Goal: Task Accomplishment & Management: Manage account settings

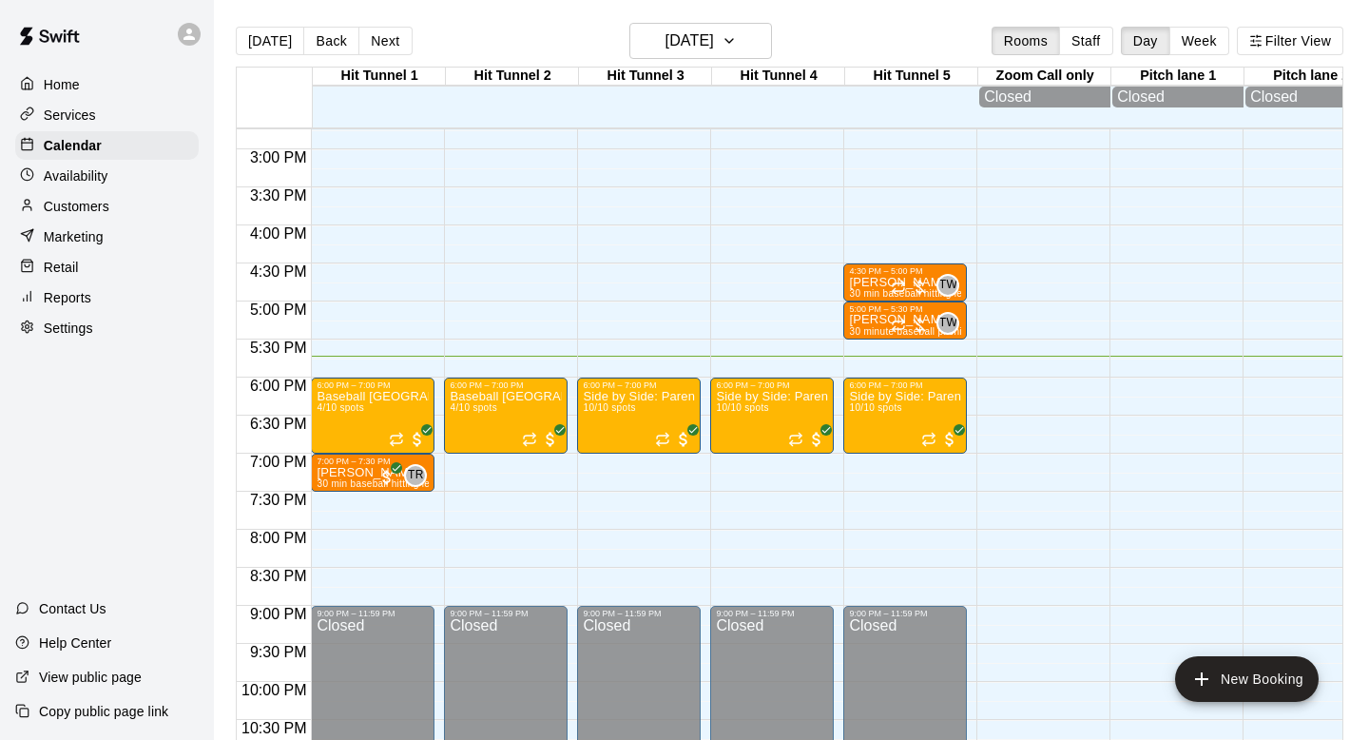
scroll to position [1125, 0]
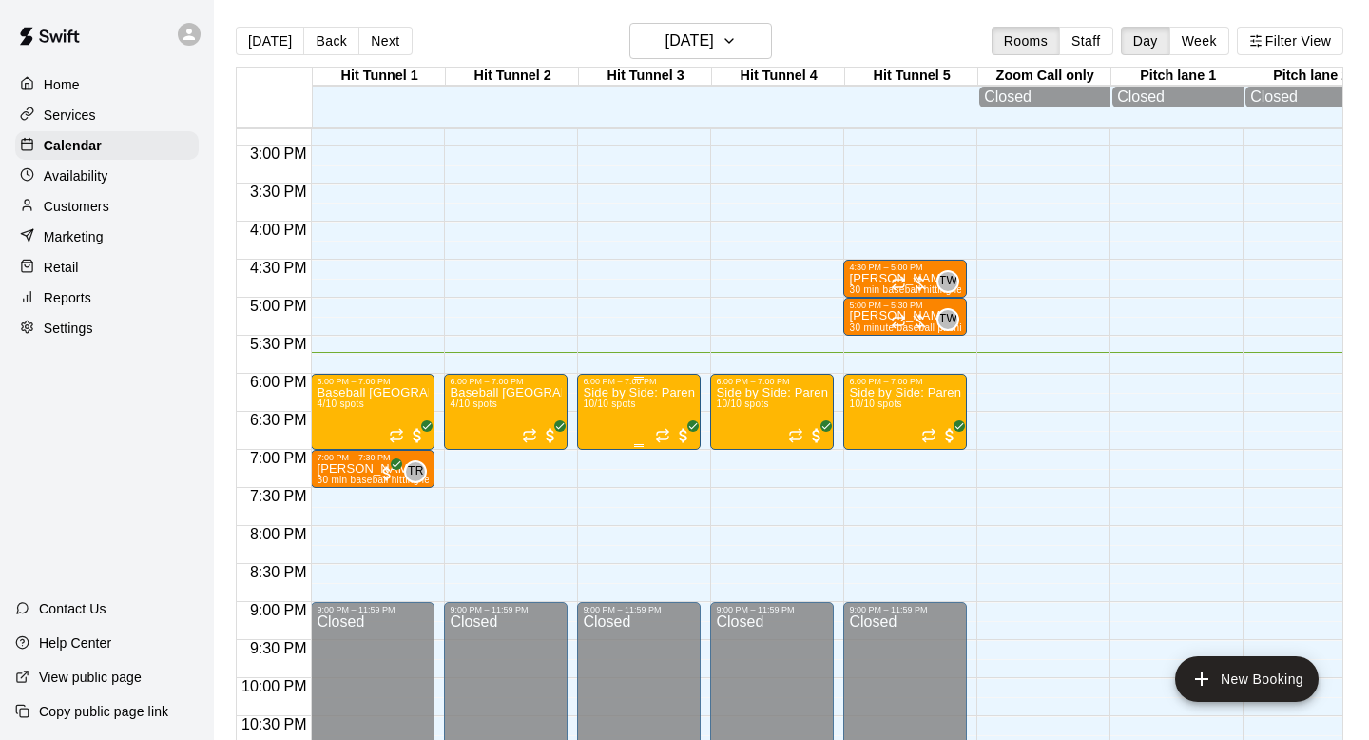
click at [610, 409] on icon "edit" at bounding box center [602, 407] width 23 height 23
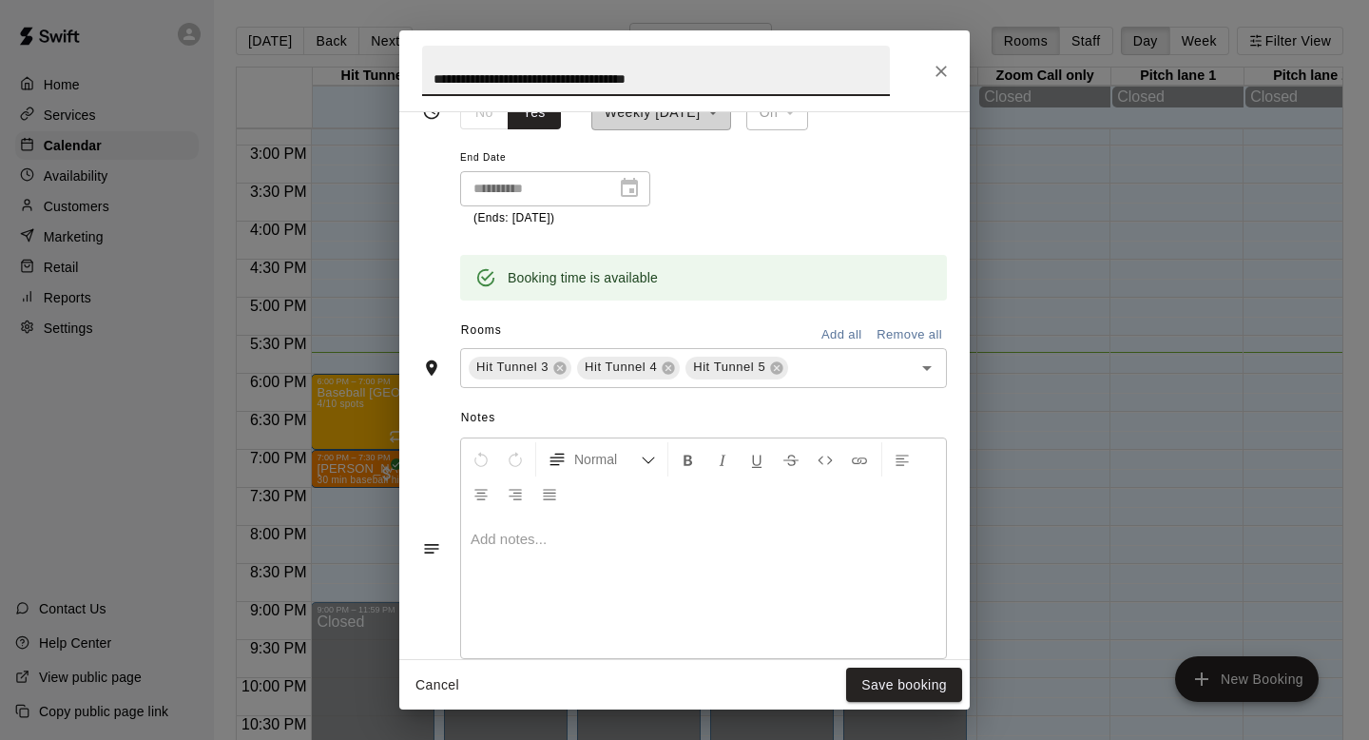
scroll to position [0, 0]
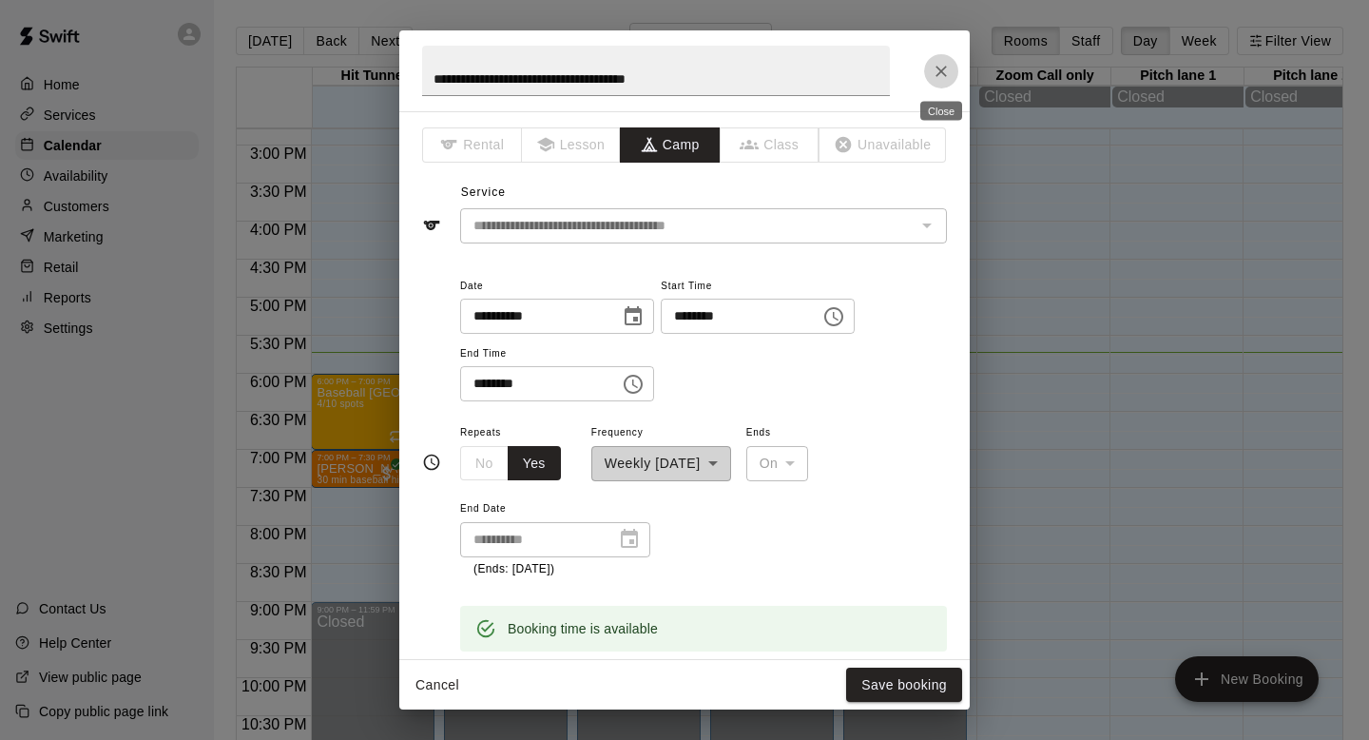
click at [664, 69] on icon "Close" at bounding box center [940, 71] width 11 height 11
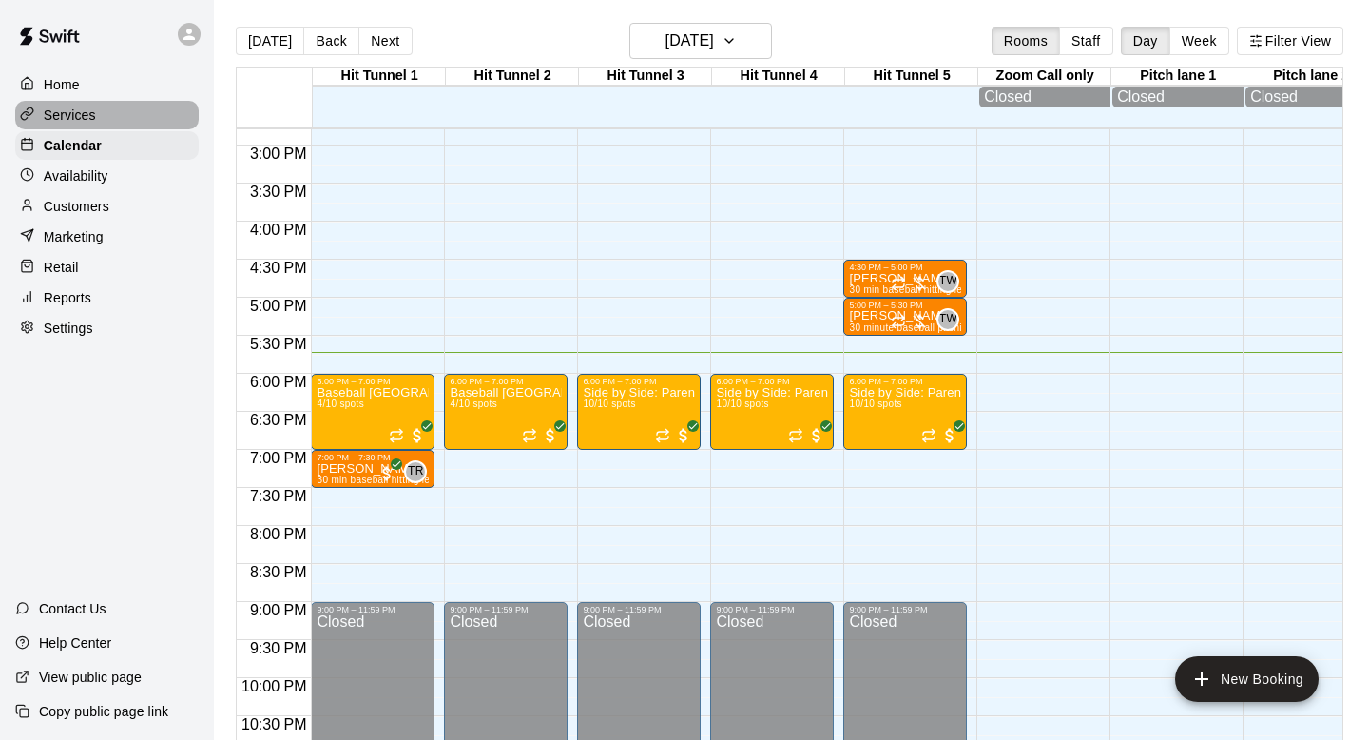
click at [114, 116] on div "Services" at bounding box center [106, 115] width 183 height 29
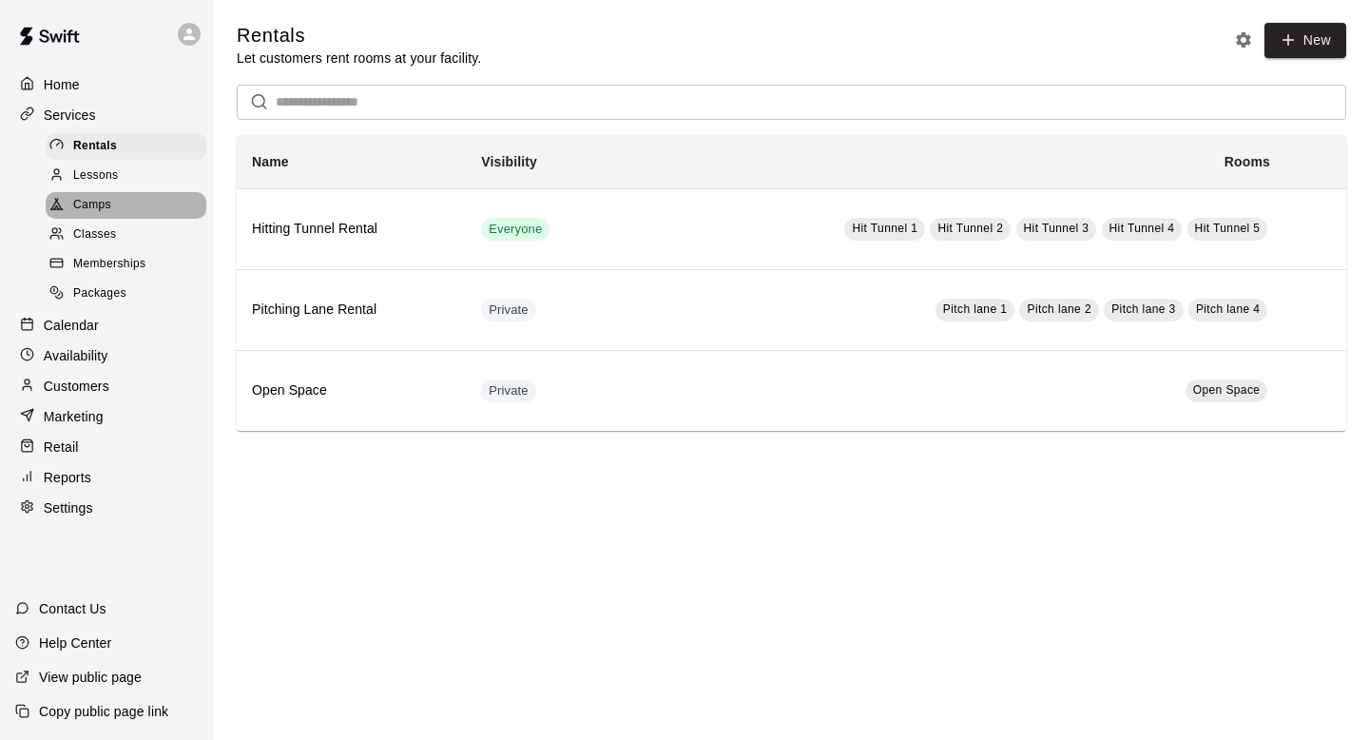
click at [120, 211] on div "Camps" at bounding box center [126, 205] width 161 height 27
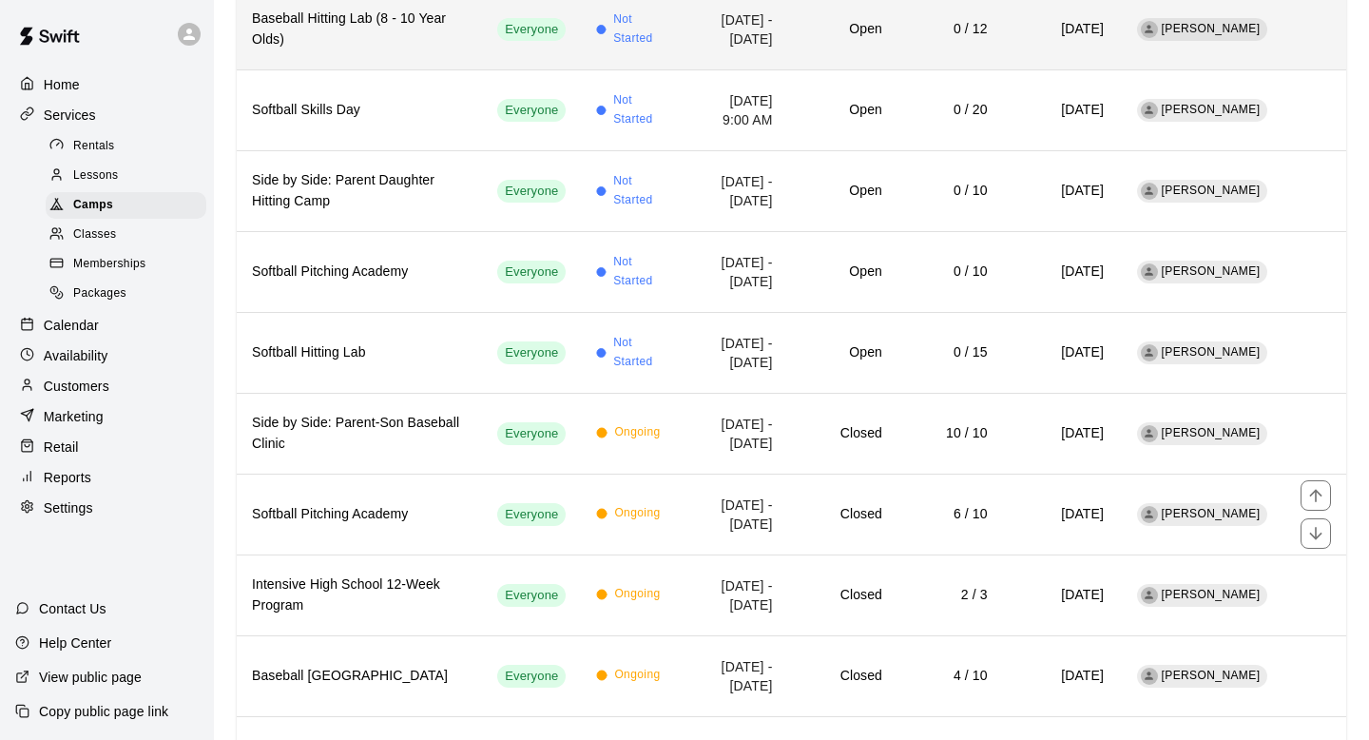
scroll to position [705, 0]
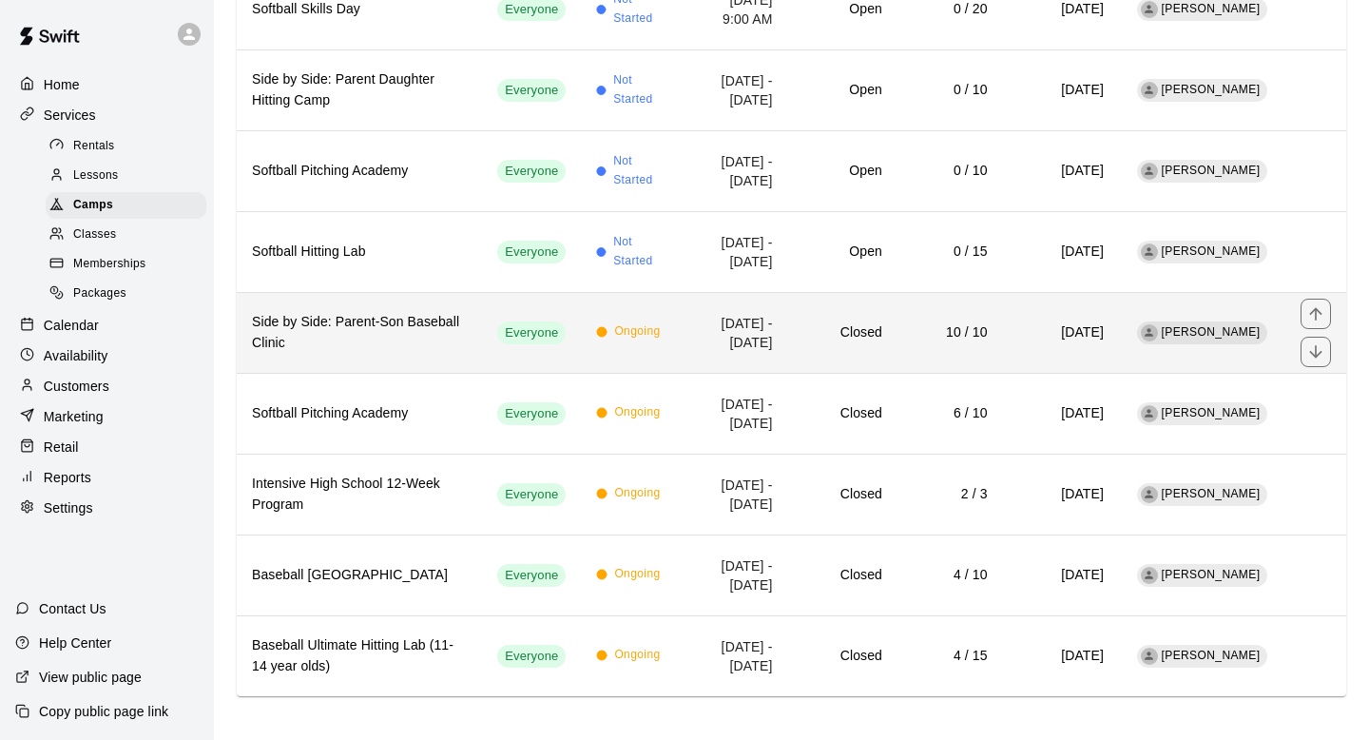
click at [355, 312] on h6 "Side by Side: Parent-Son Baseball Clinic" at bounding box center [359, 333] width 215 height 42
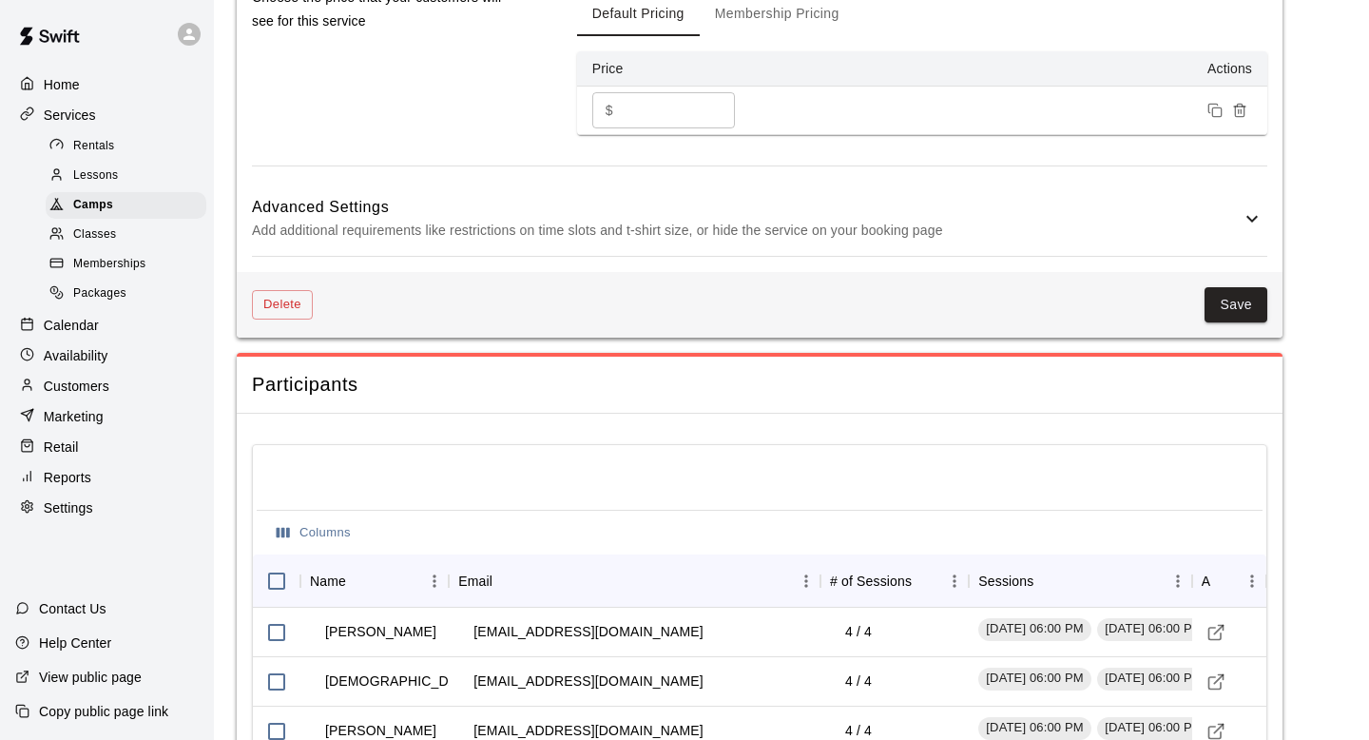
scroll to position [1703, 0]
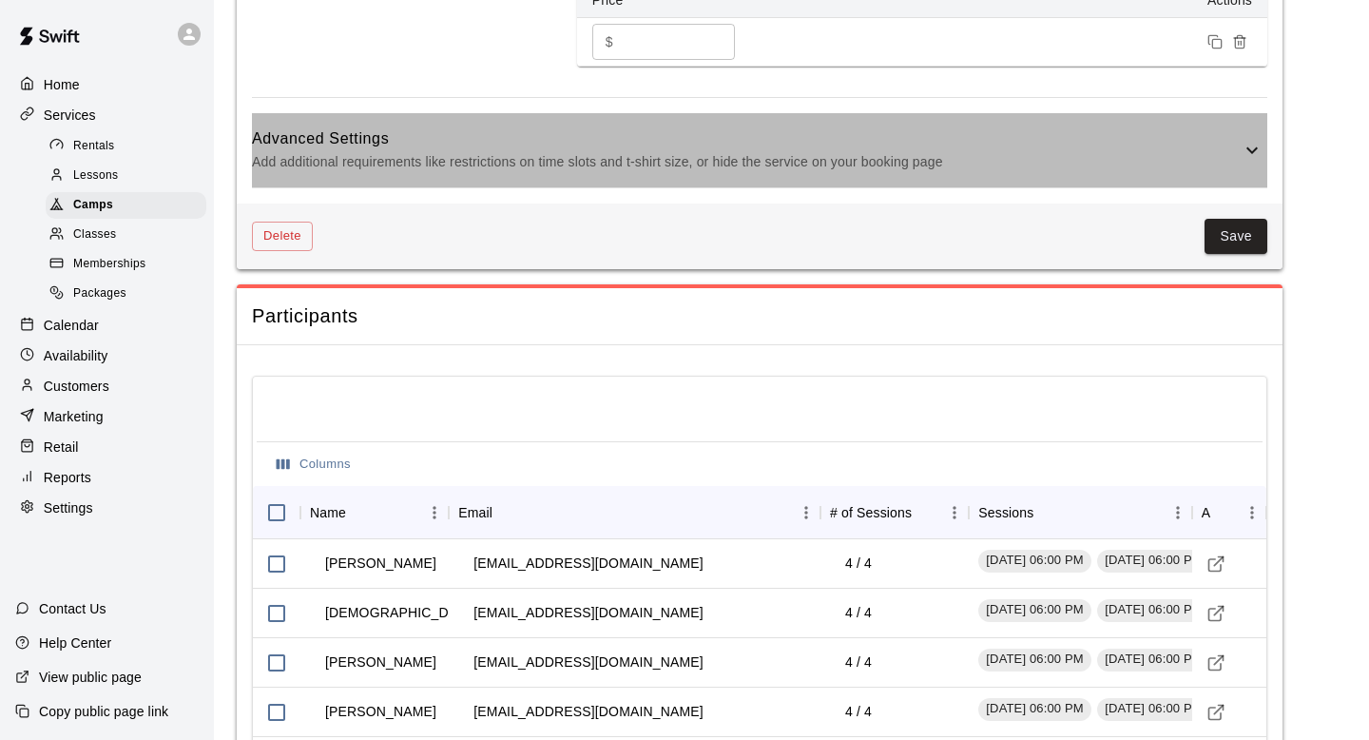
click at [664, 171] on p "Add additional requirements like restrictions on time slots and t-shirt size, o…" at bounding box center [746, 162] width 989 height 24
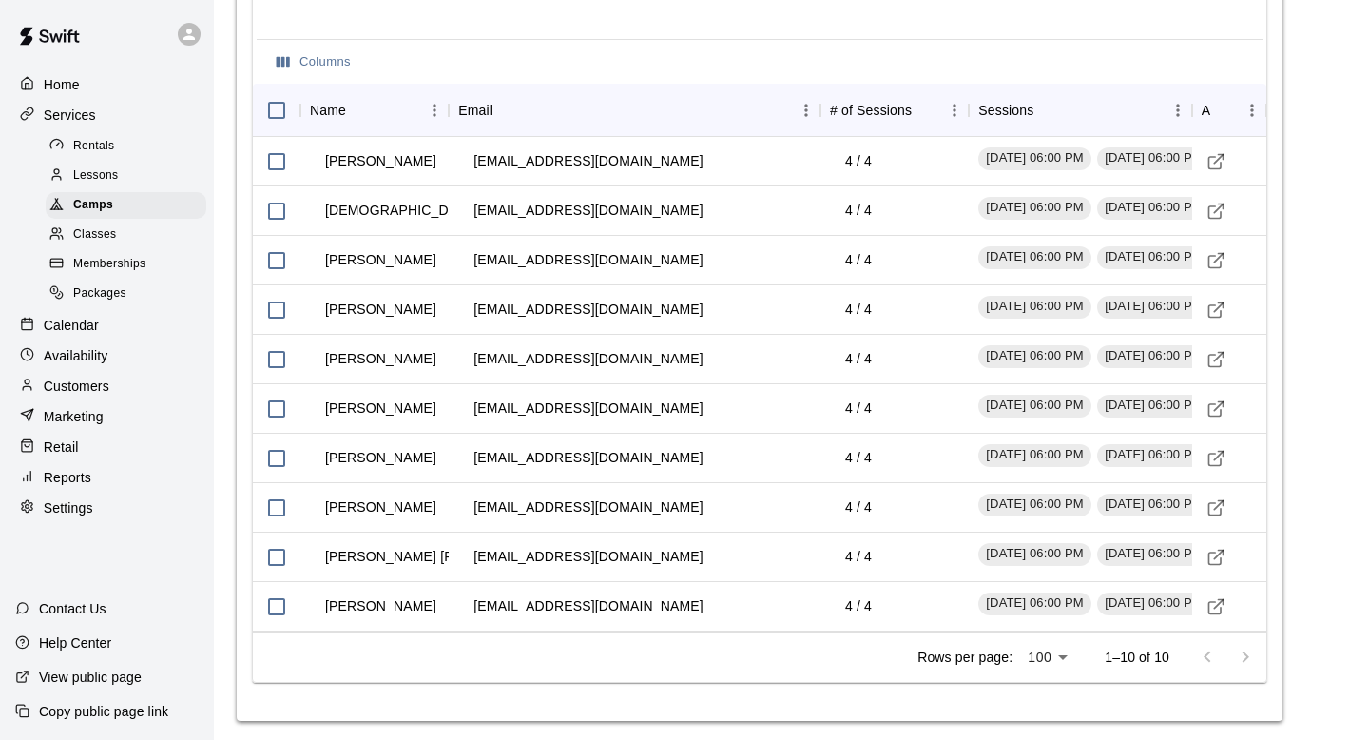
scroll to position [2110, 0]
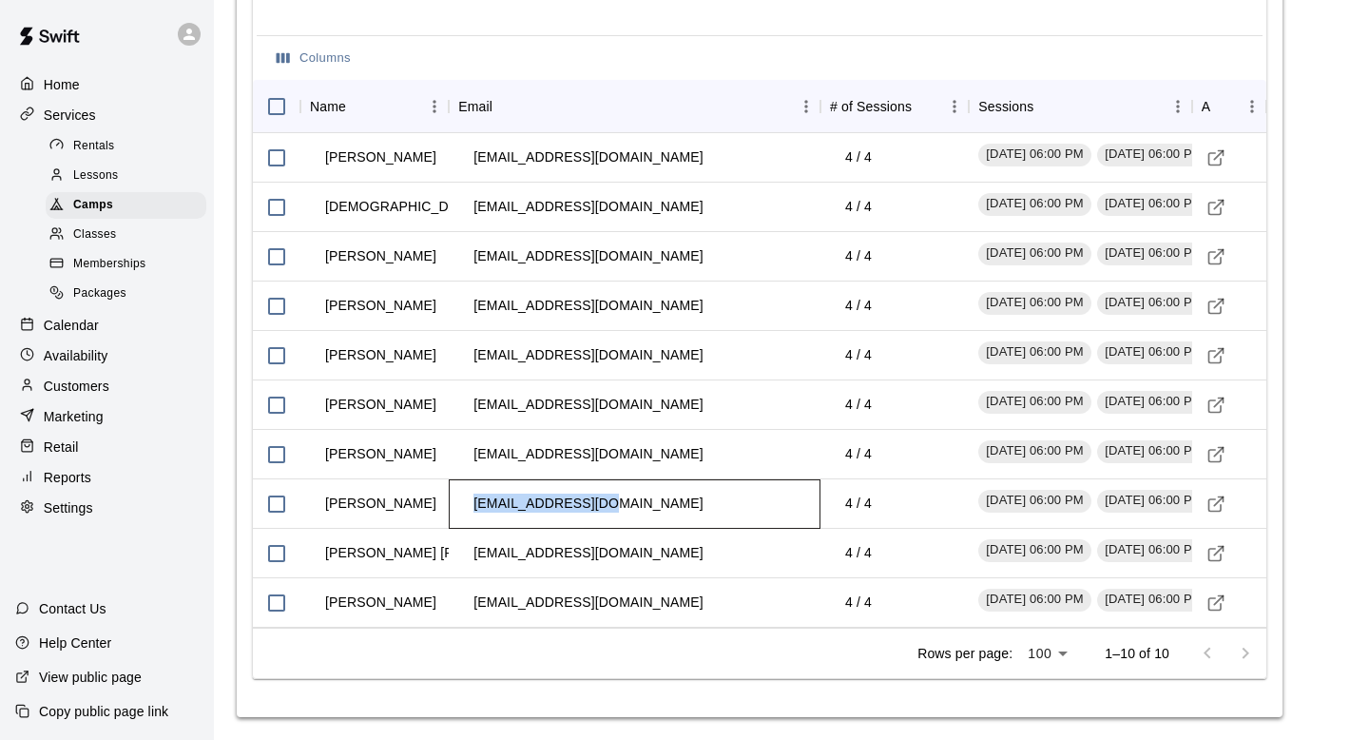
drag, startPoint x: 473, startPoint y: 501, endPoint x: 611, endPoint y: 492, distance: 138.2
click at [615, 495] on div "[EMAIL_ADDRESS][DOMAIN_NAME]" at bounding box center [635, 503] width 372 height 49
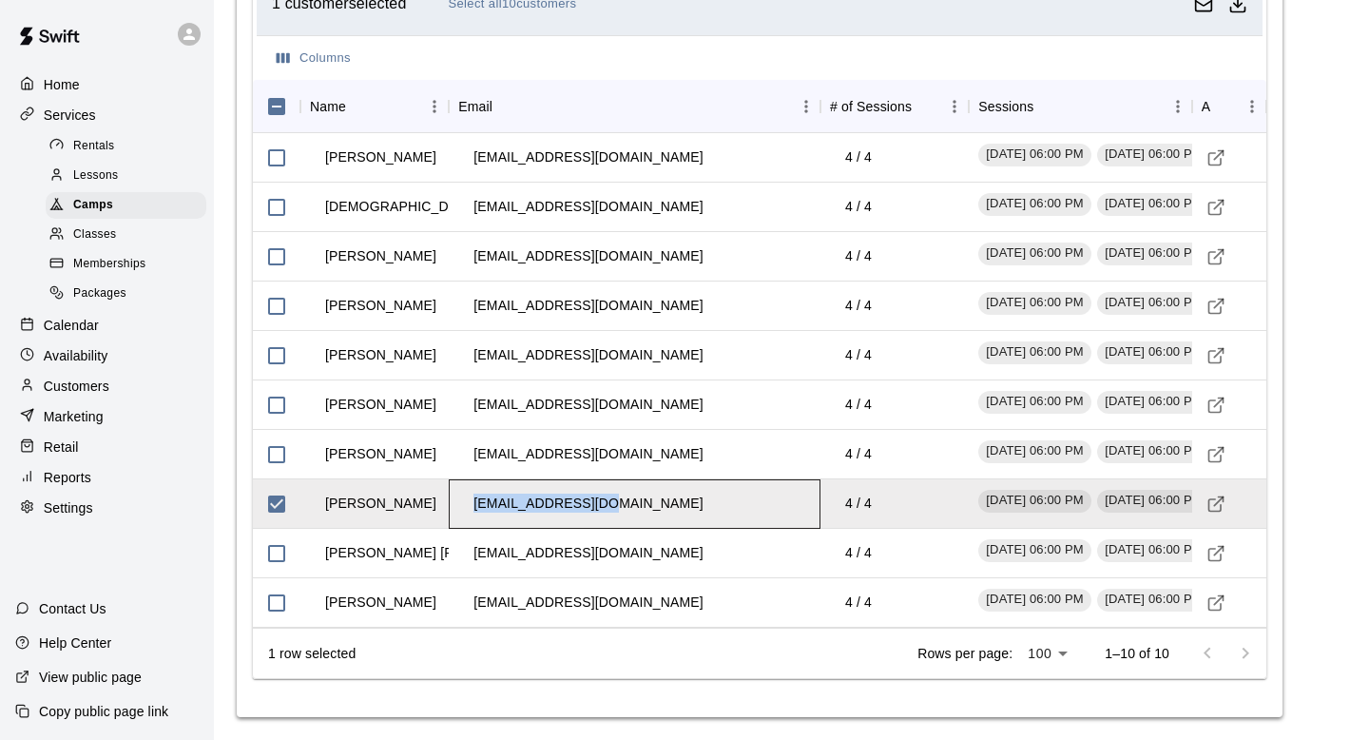
click at [611, 492] on div "[EMAIL_ADDRESS][DOMAIN_NAME]" at bounding box center [635, 503] width 372 height 49
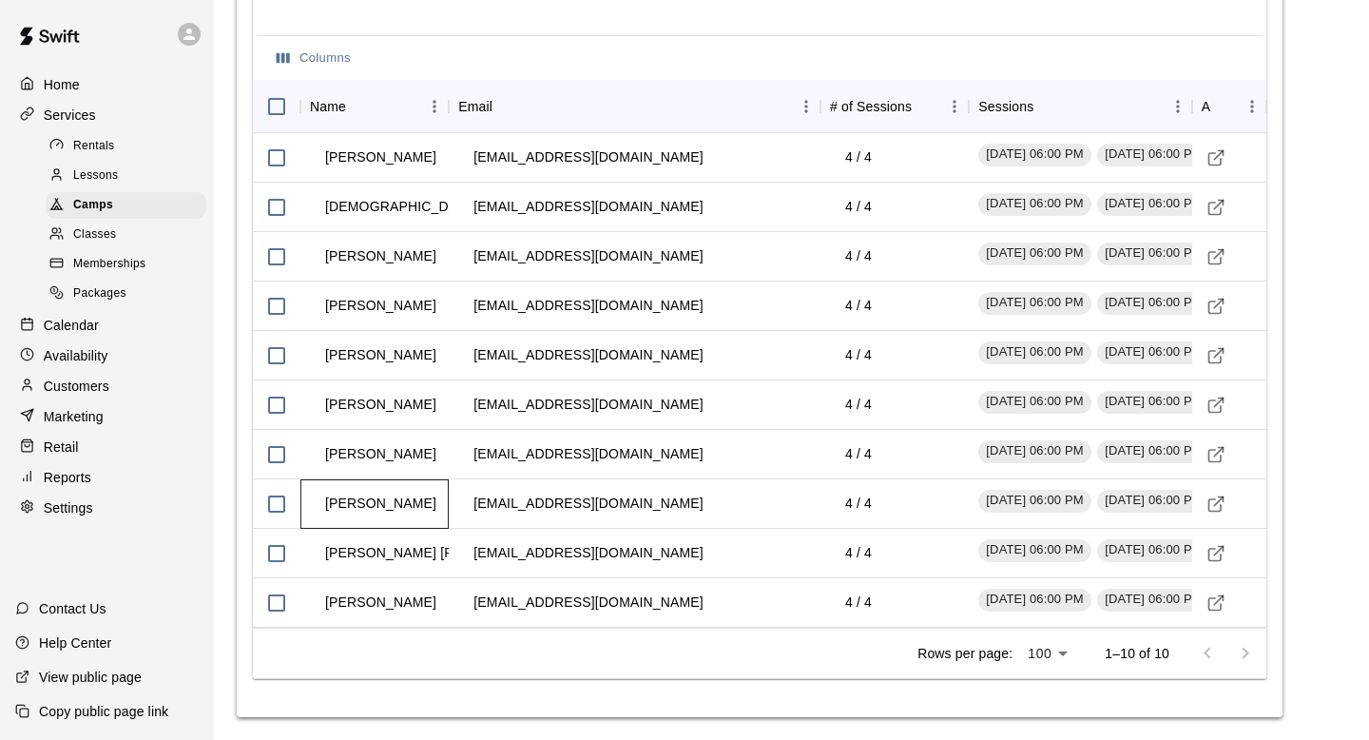
click at [310, 504] on td "[PERSON_NAME]" at bounding box center [381, 503] width 142 height 50
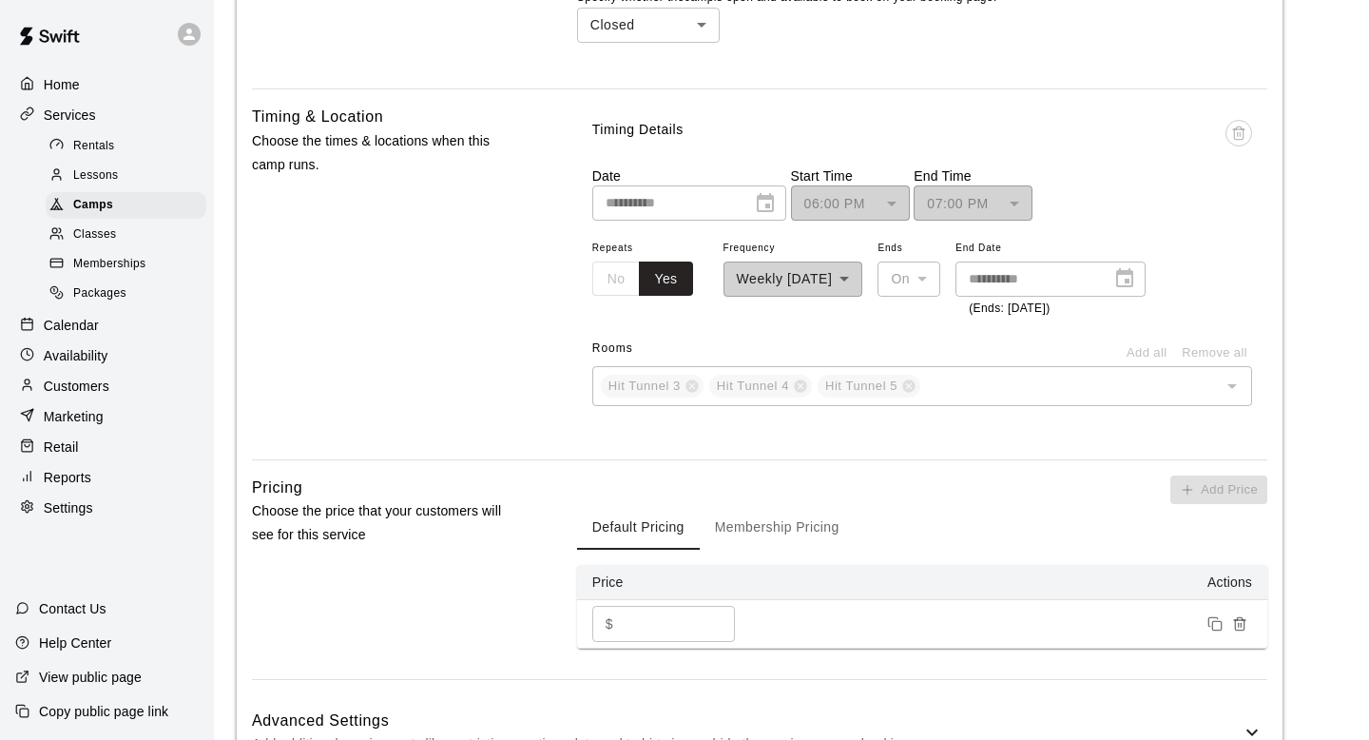
scroll to position [0, 0]
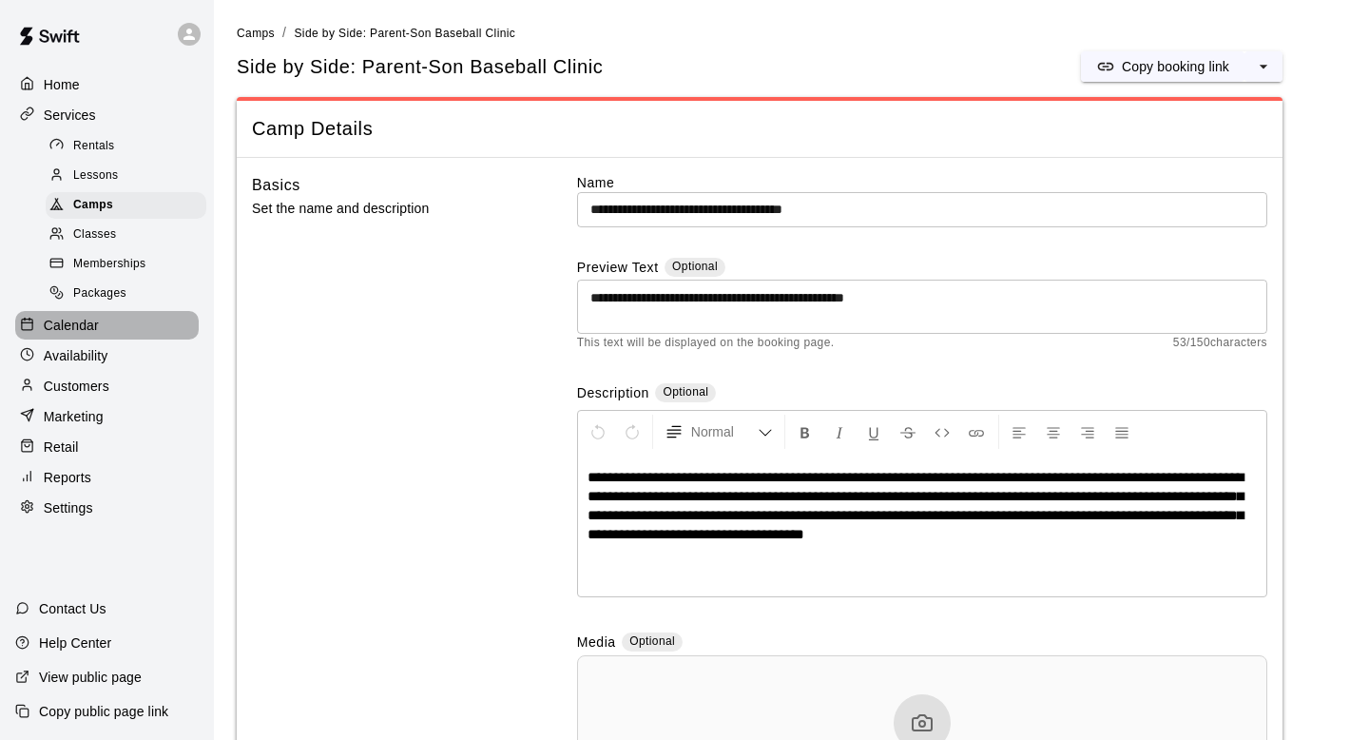
click at [138, 331] on div "Calendar" at bounding box center [106, 325] width 183 height 29
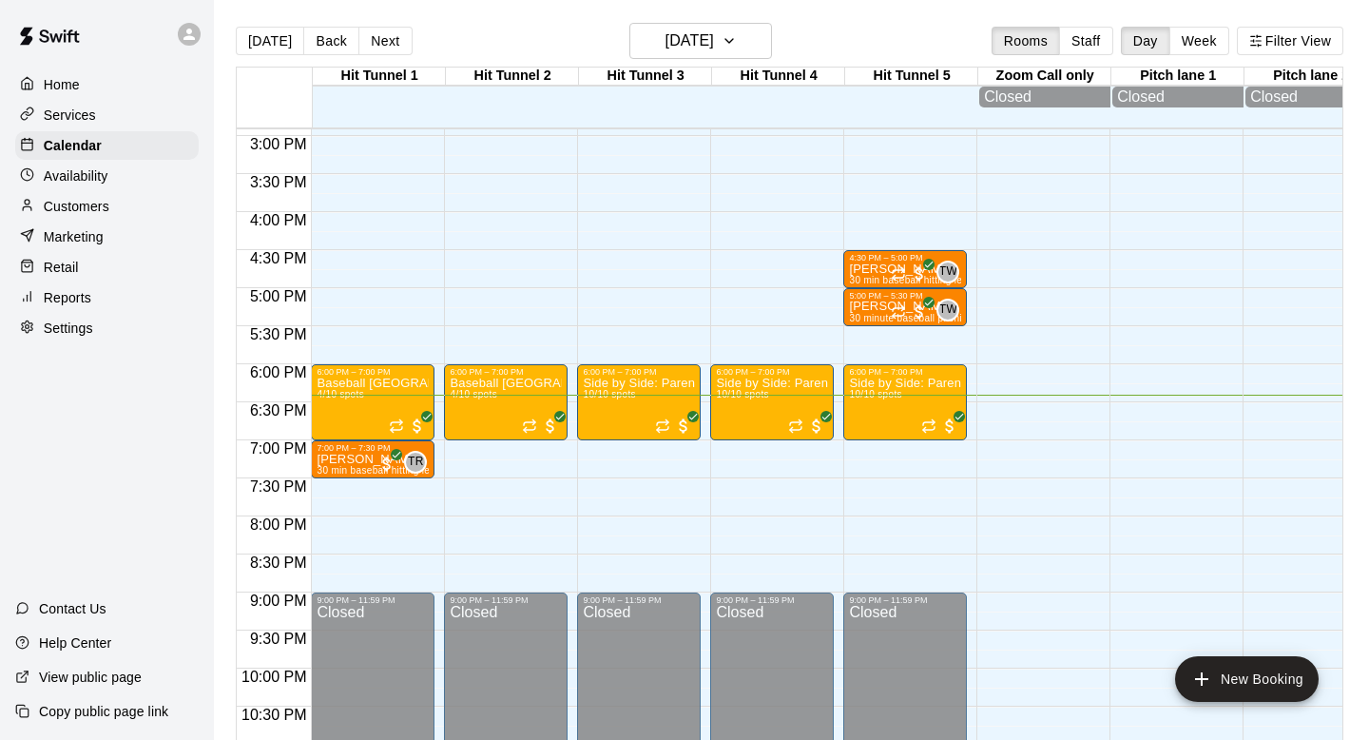
scroll to position [1179, 0]
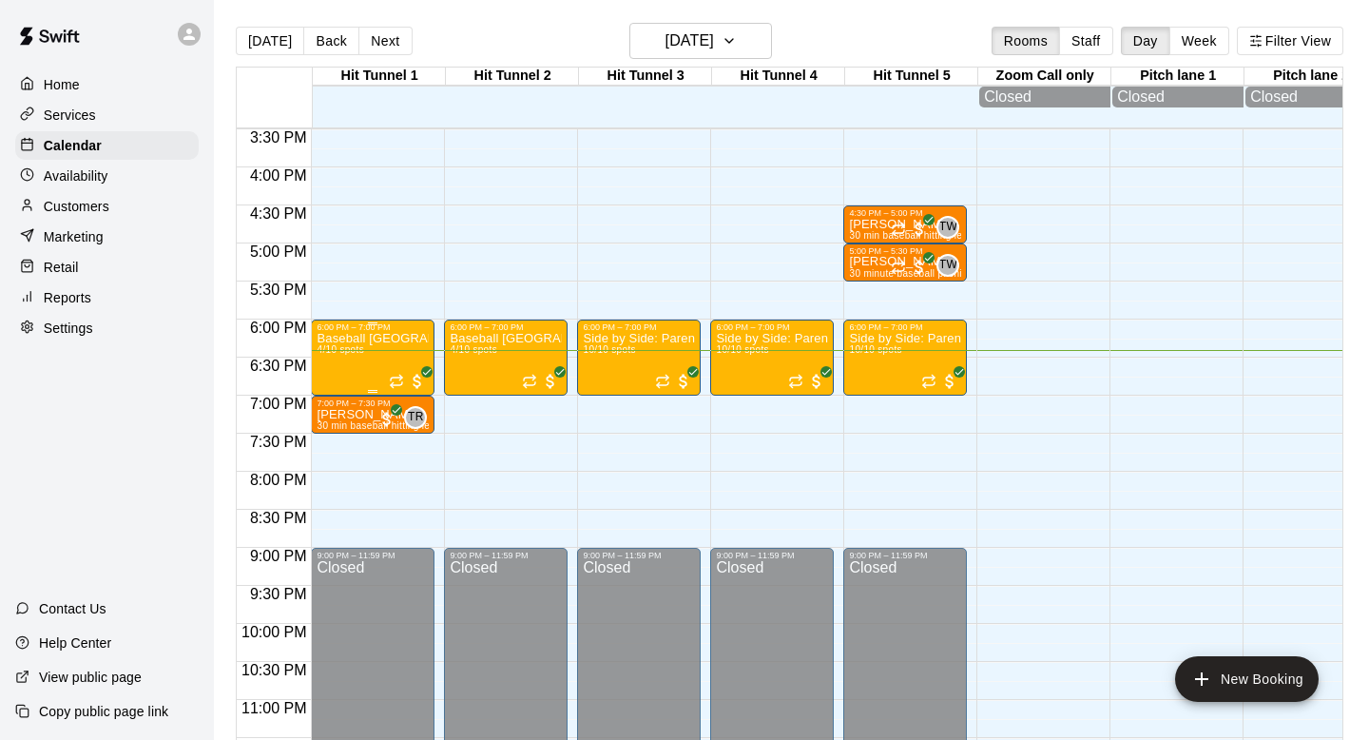
click at [365, 372] on div "Baseball Pitching Academy 4/10 spots" at bounding box center [373, 702] width 112 height 740
click at [644, 358] on div at bounding box center [684, 370] width 1369 height 740
click at [615, 358] on div "Side by Side: Parent-Son Baseball Clinic 10/10 spots" at bounding box center [639, 702] width 112 height 740
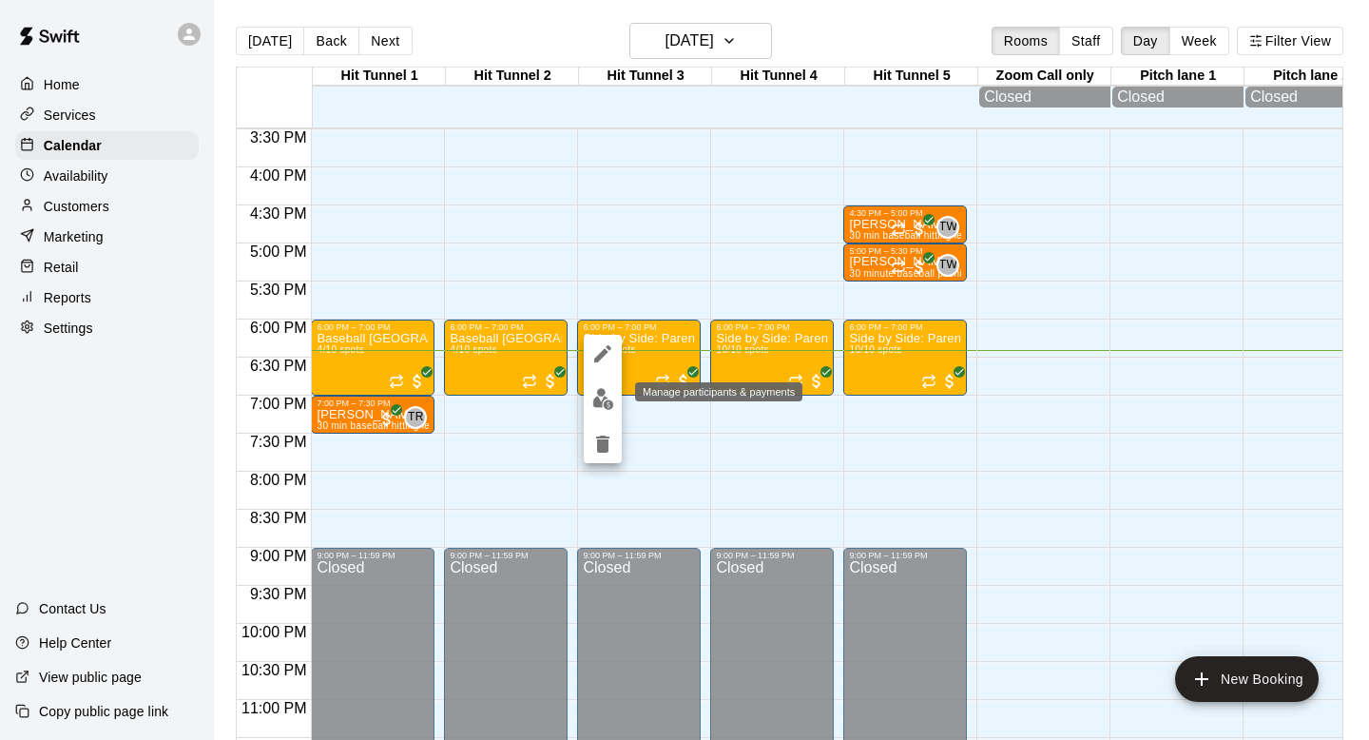
click at [609, 402] on img "edit" at bounding box center [603, 399] width 22 height 22
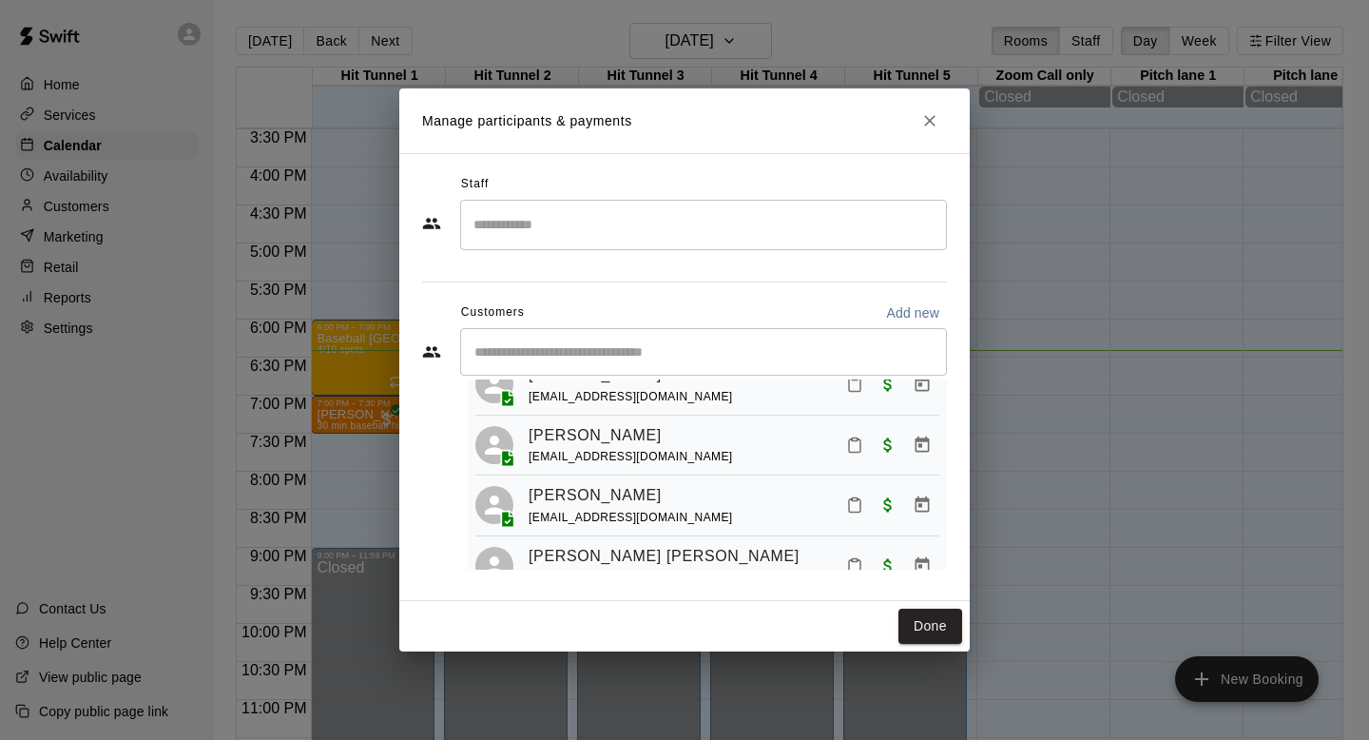
scroll to position [112, 0]
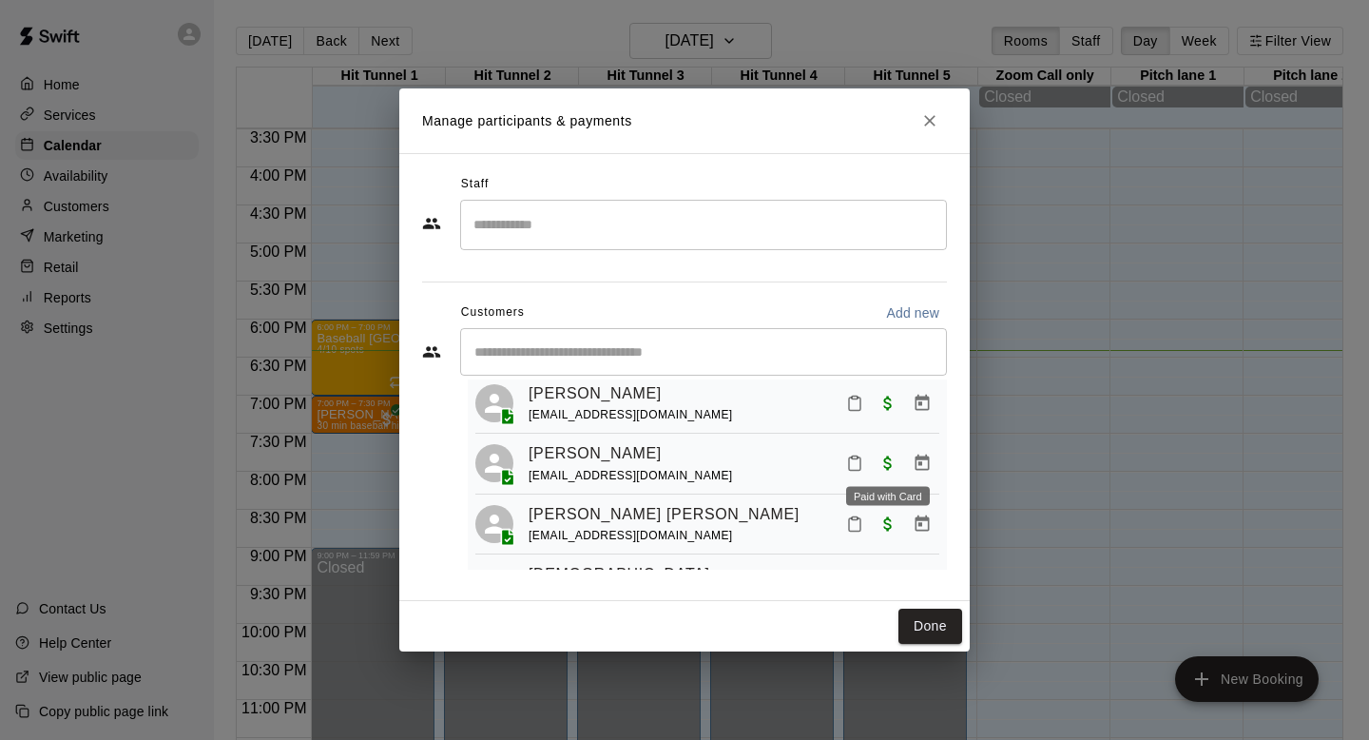
click at [664, 470] on span "Paid with Card" at bounding box center [888, 462] width 34 height 16
click at [664, 455] on icon "Manage bookings & payment" at bounding box center [922, 462] width 19 height 19
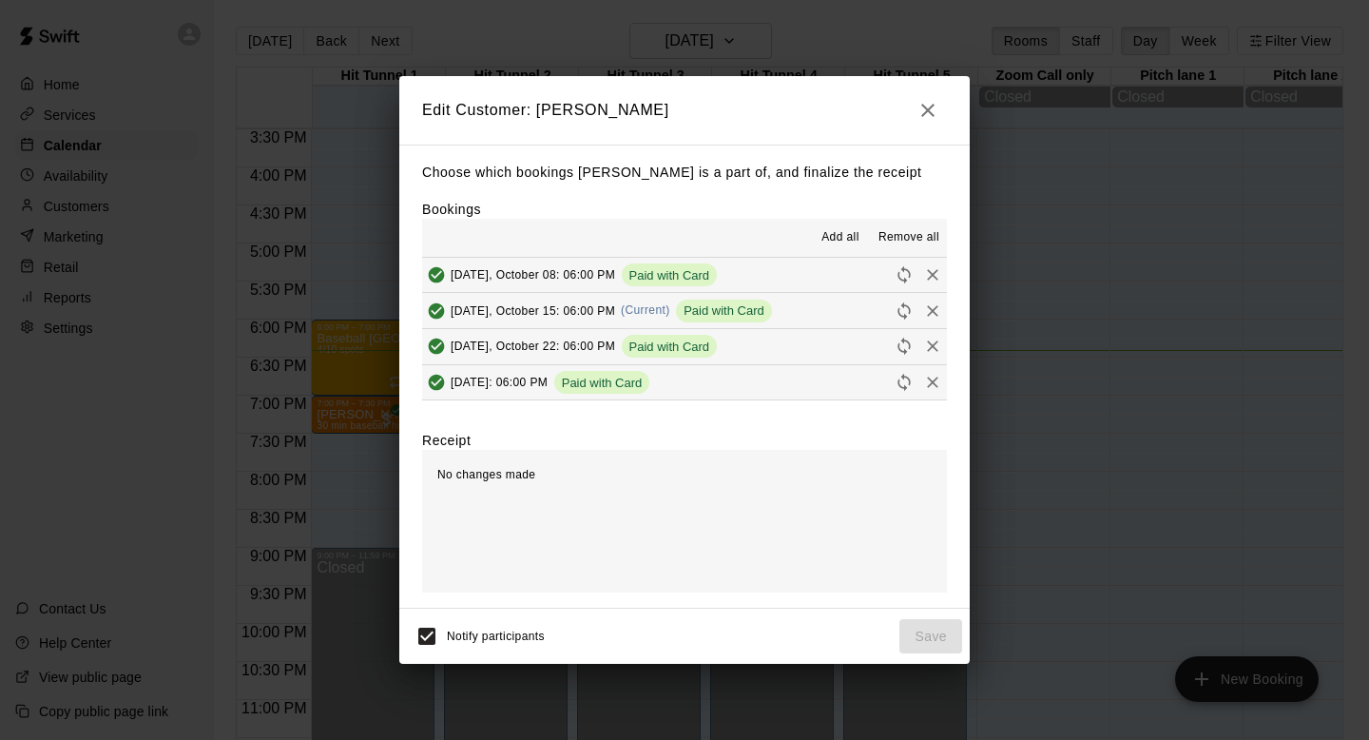
click at [664, 234] on span "Add all" at bounding box center [840, 237] width 38 height 19
click at [664, 244] on span "Remove all" at bounding box center [908, 237] width 61 height 19
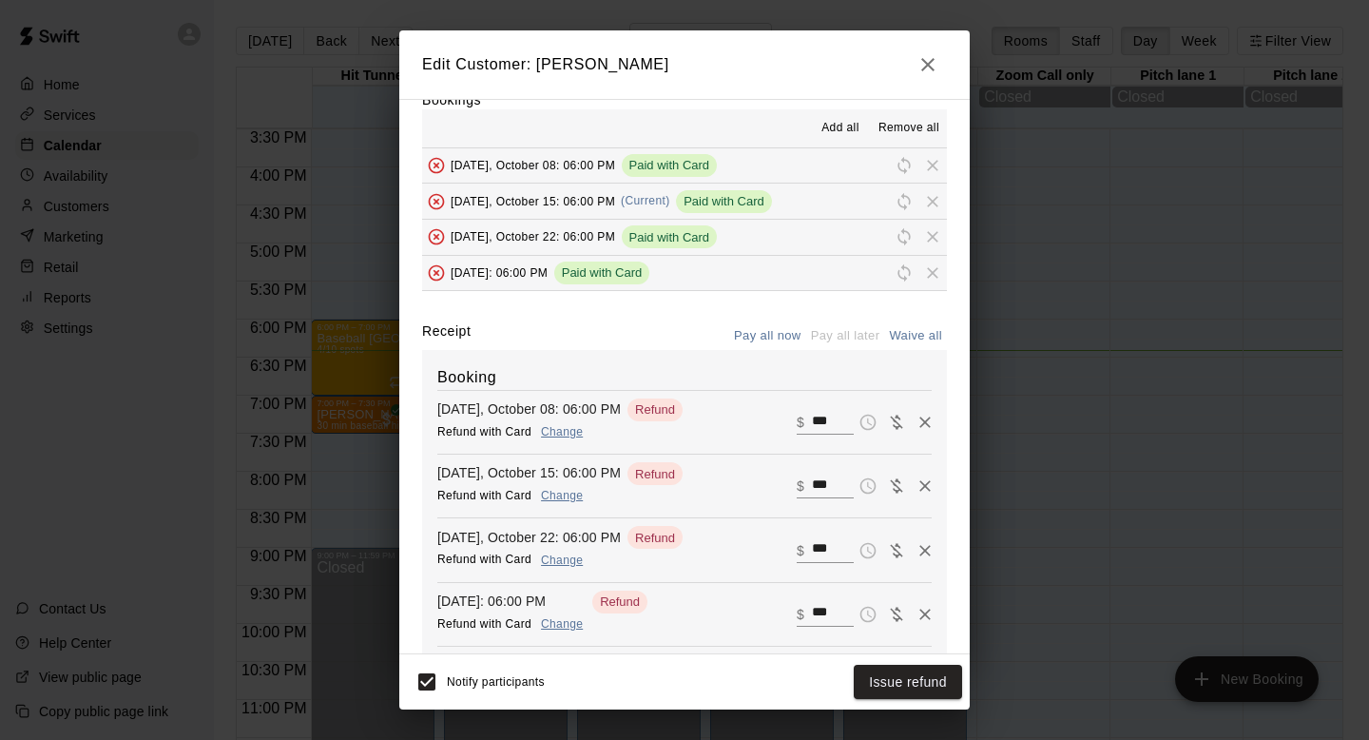
scroll to position [144, 0]
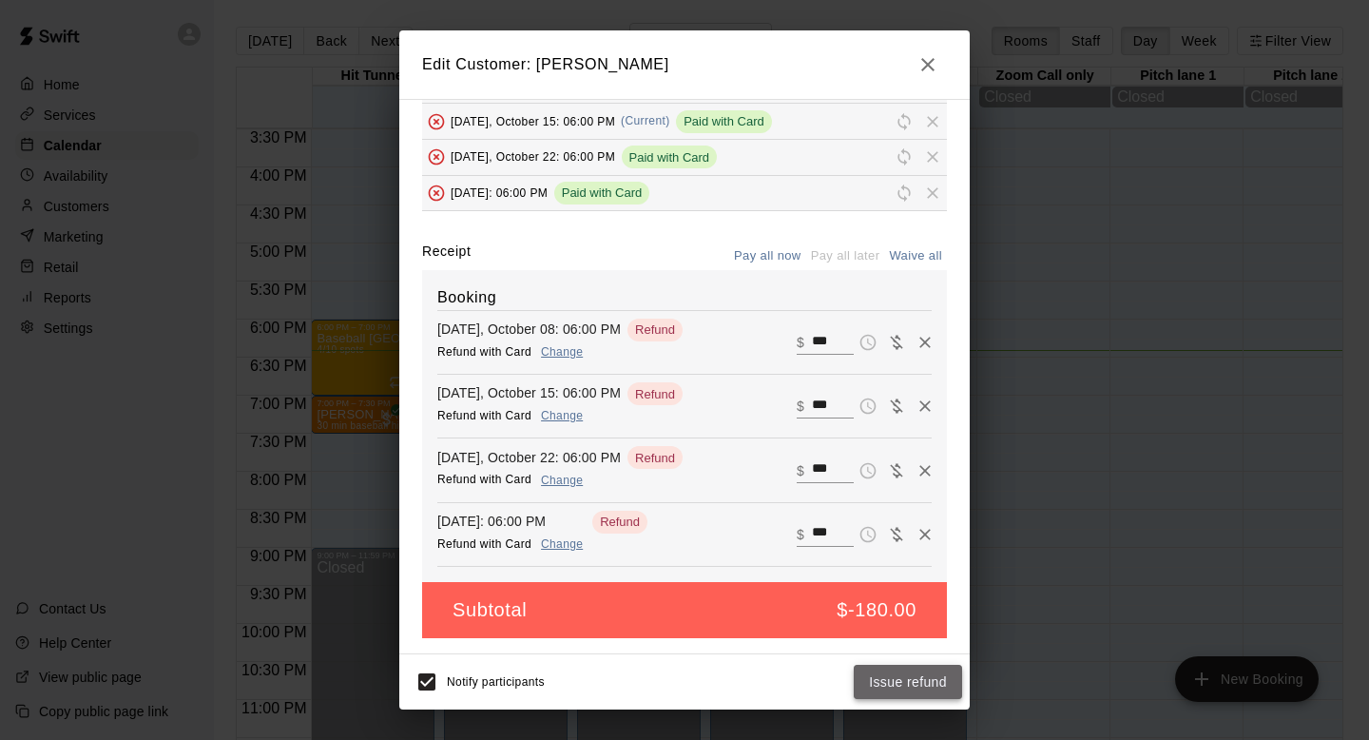
click at [664, 644] on button "Issue refund" at bounding box center [908, 682] width 108 height 35
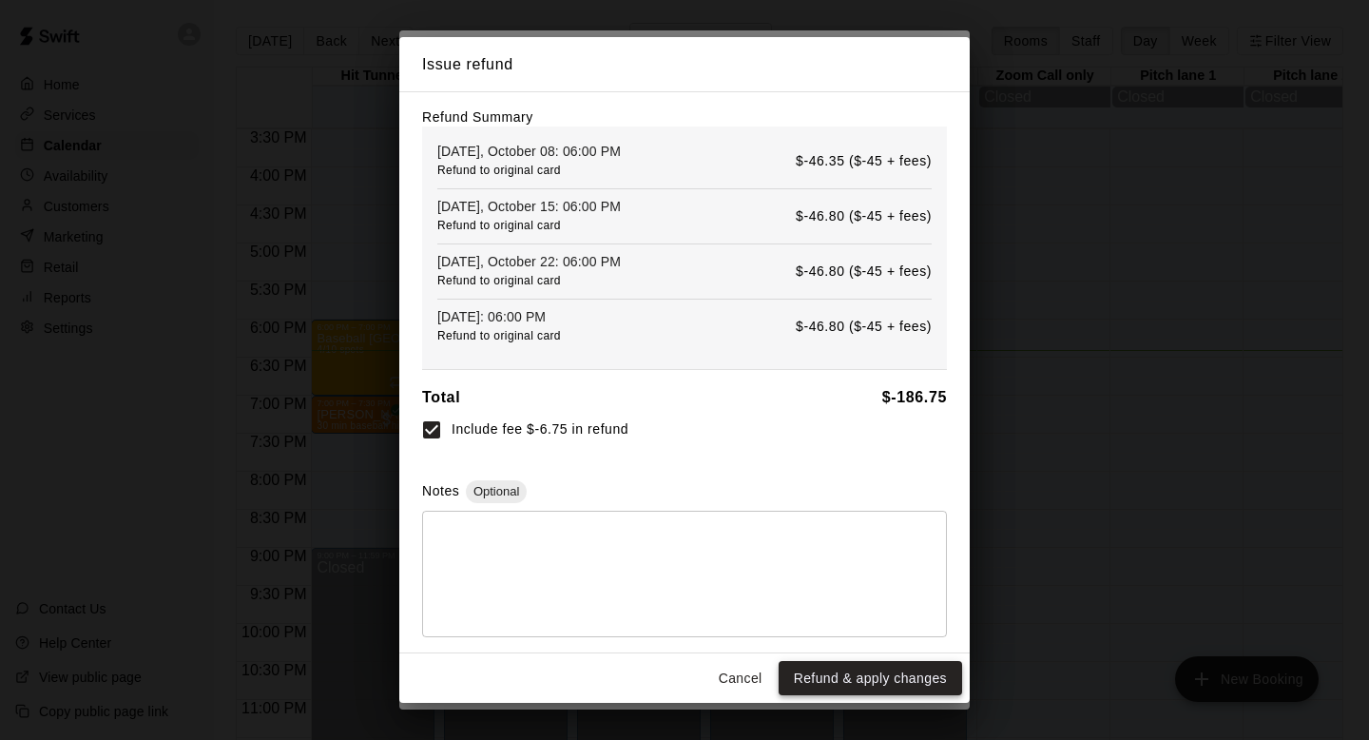
click at [664, 644] on button "Refund & apply changes" at bounding box center [870, 678] width 183 height 35
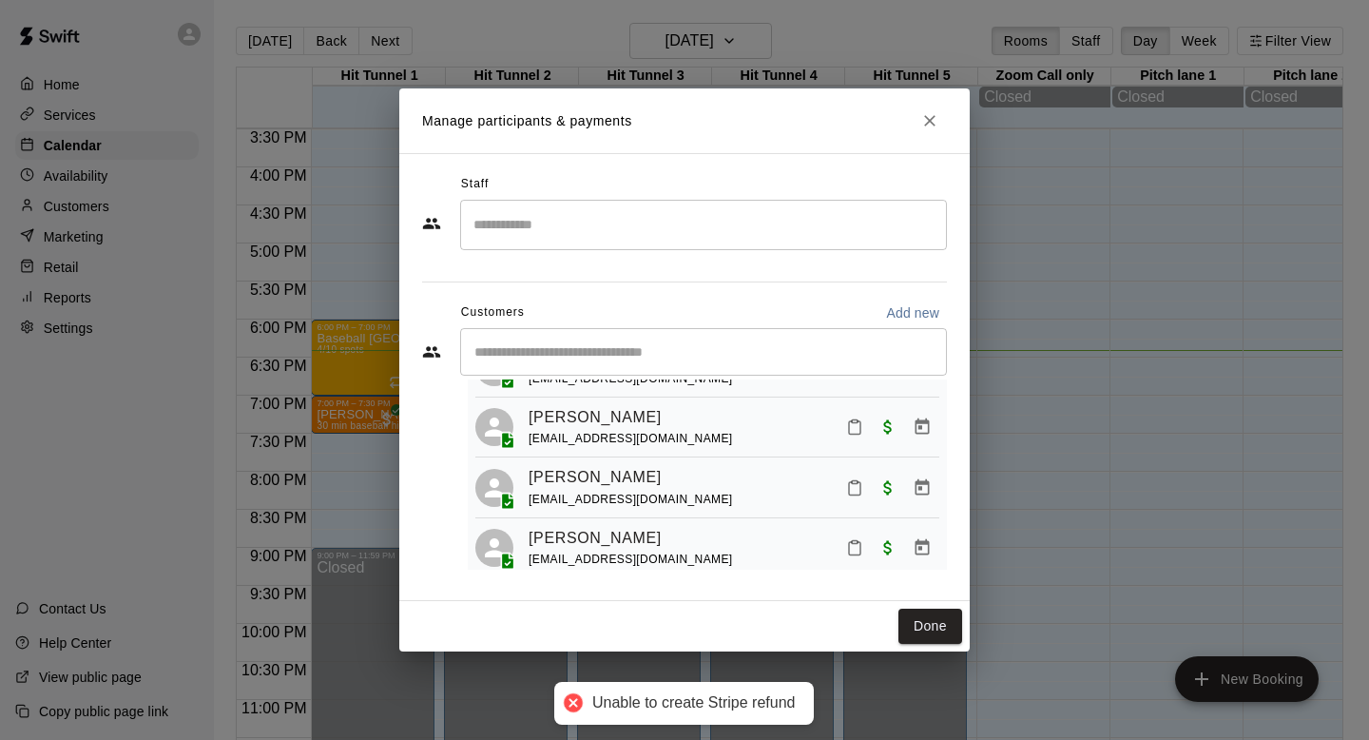
scroll to position [0, 0]
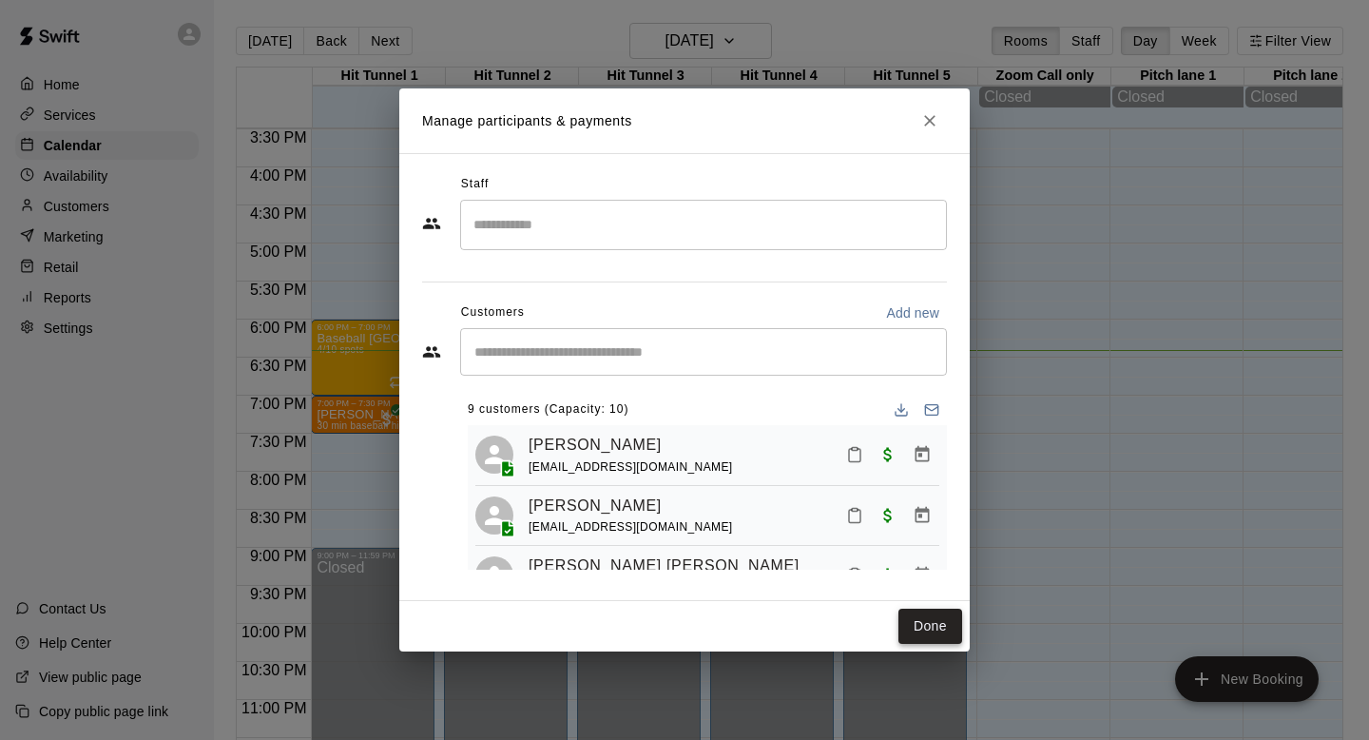
click at [664, 624] on button "Done" at bounding box center [930, 625] width 64 height 35
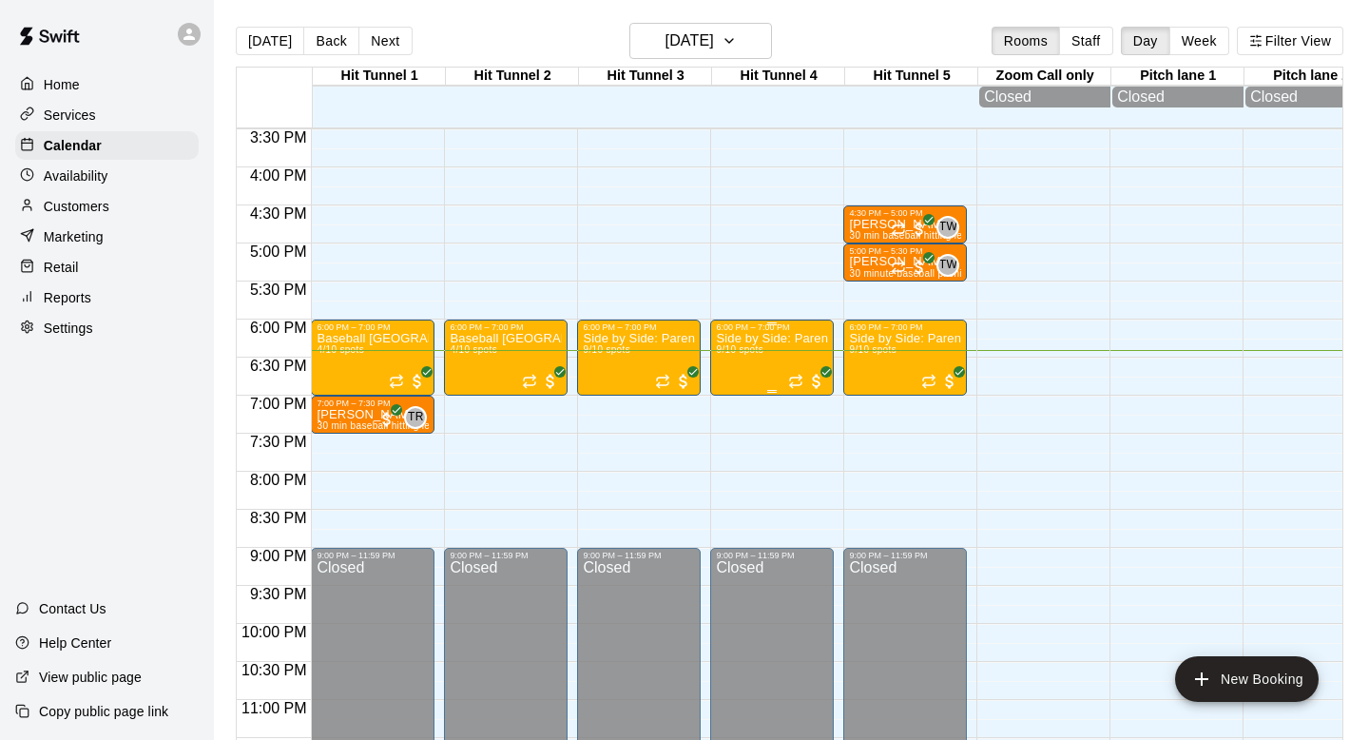
scroll to position [1195, 0]
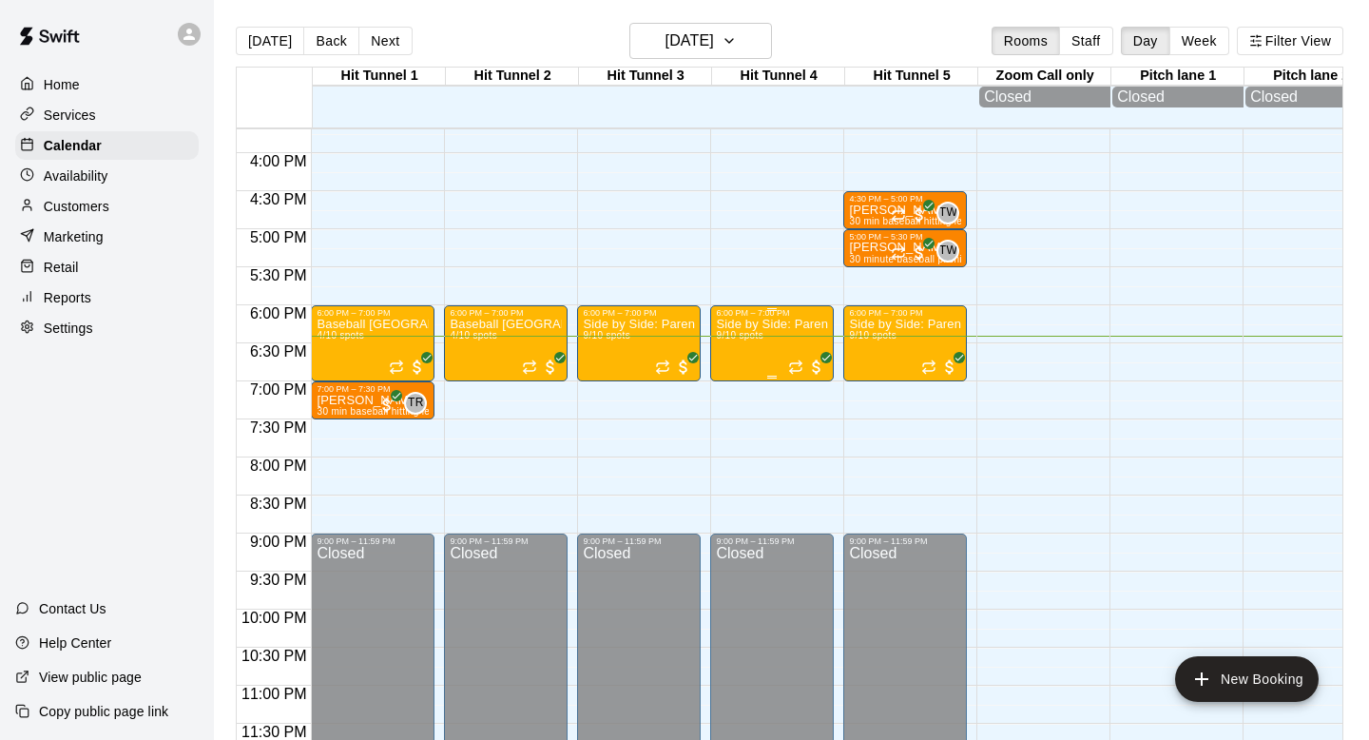
click at [664, 324] on p "Side by Side: Parent-Son Baseball Clinic" at bounding box center [772, 324] width 112 height 0
click at [664, 466] on div at bounding box center [684, 370] width 1369 height 740
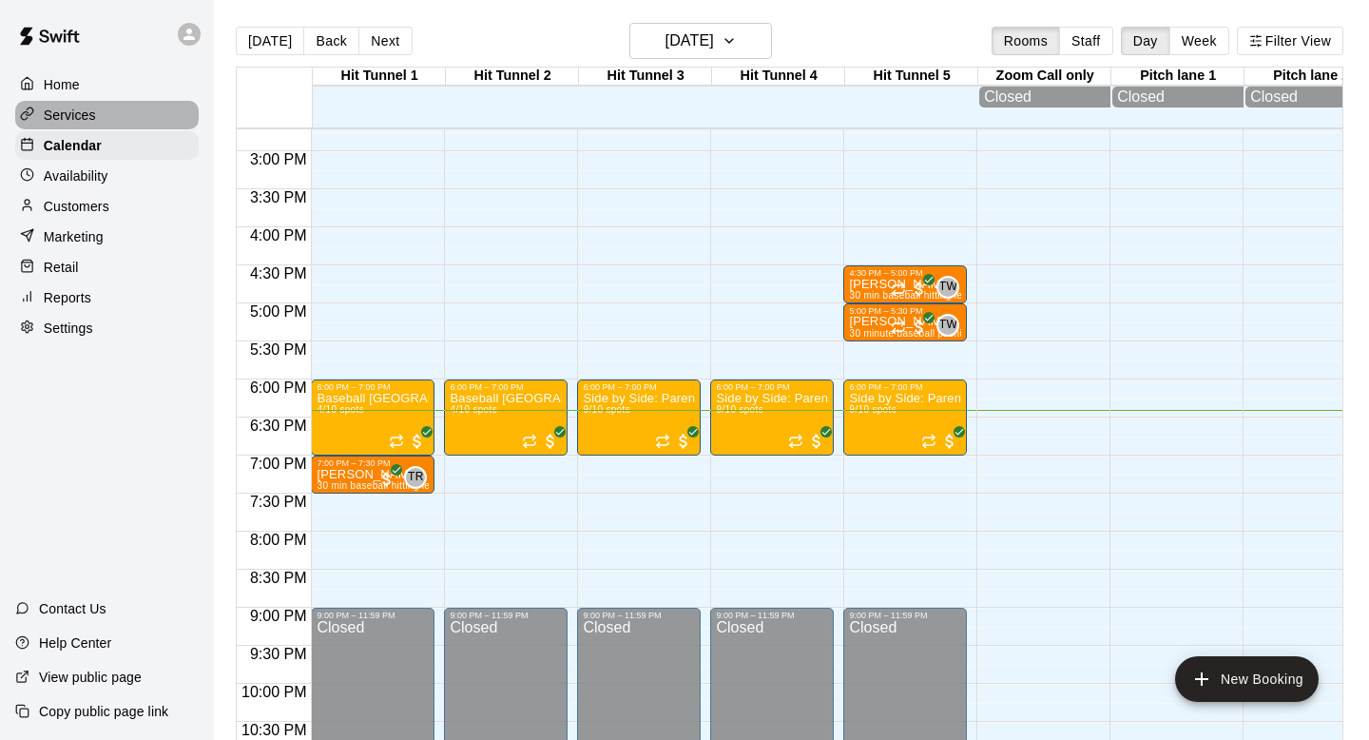
click at [61, 107] on p "Services" at bounding box center [70, 115] width 52 height 19
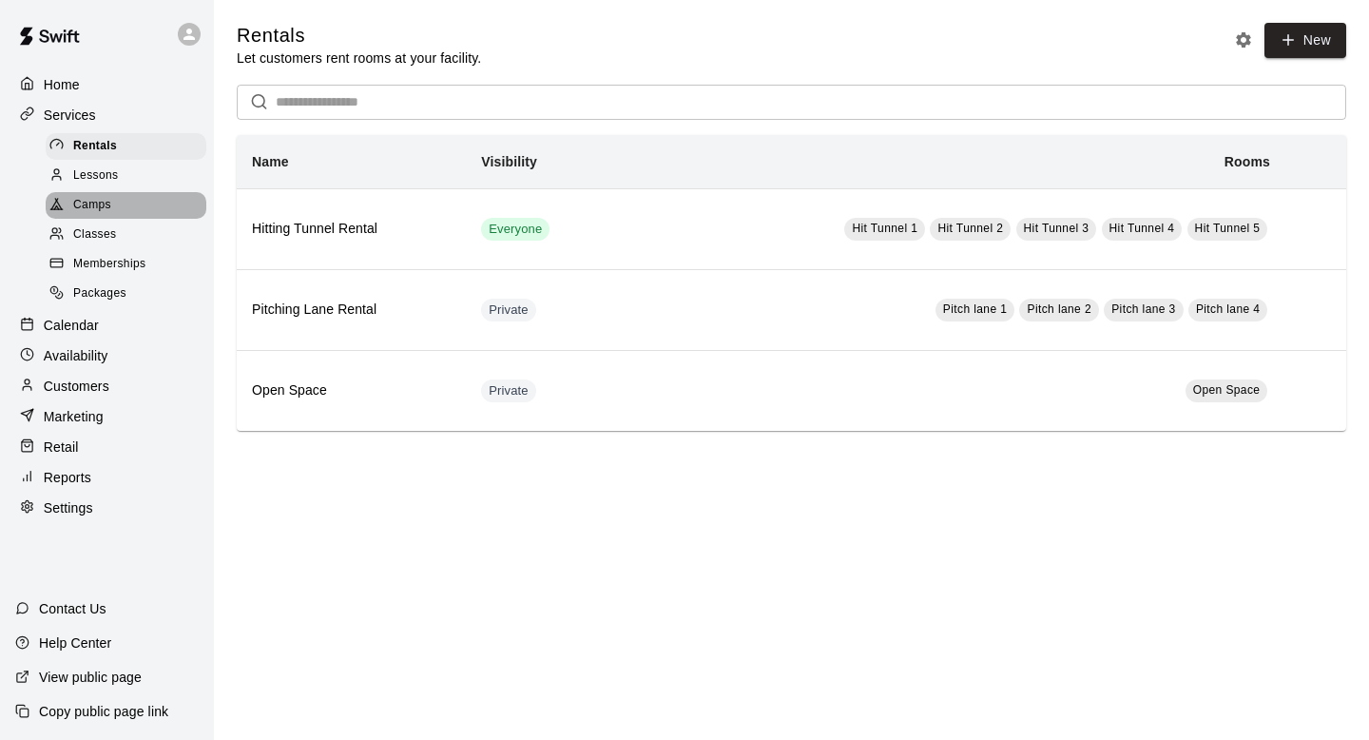
click at [128, 200] on div "Camps" at bounding box center [126, 205] width 161 height 27
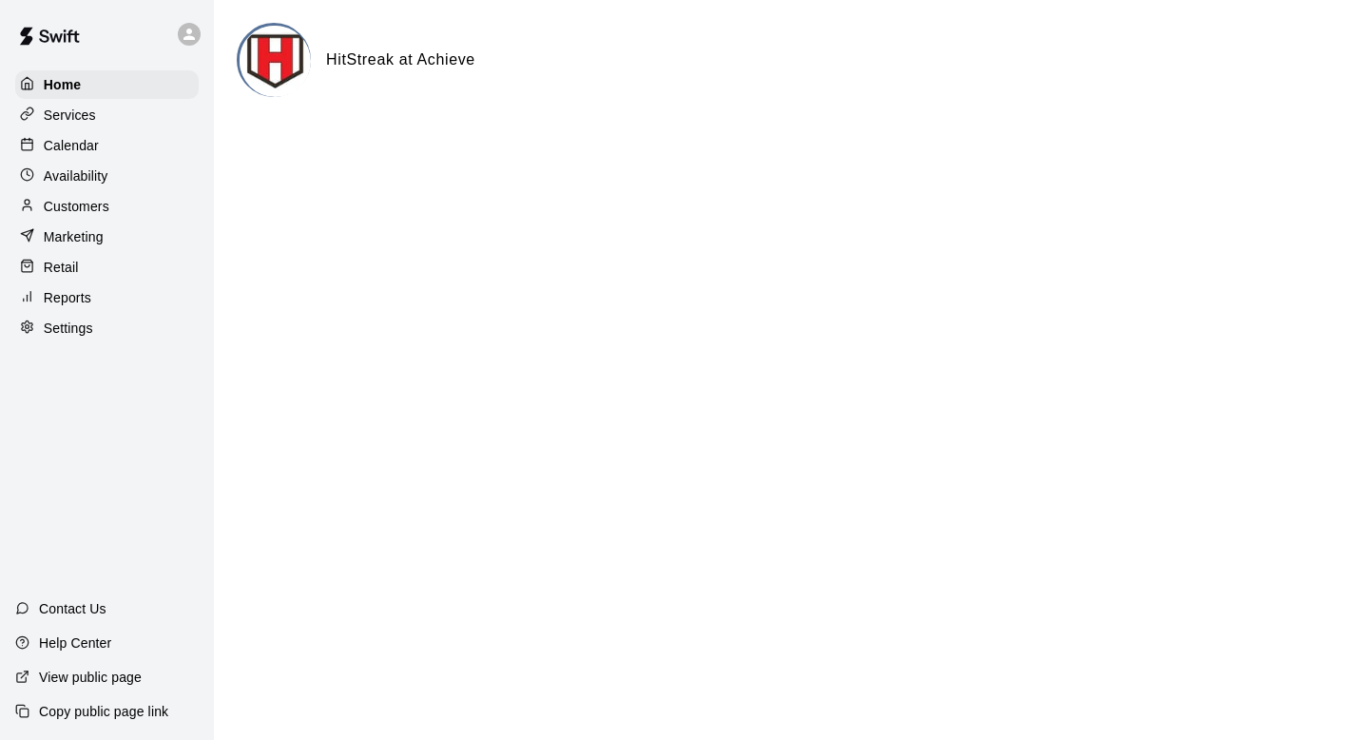
click at [132, 326] on div "Settings" at bounding box center [106, 328] width 183 height 29
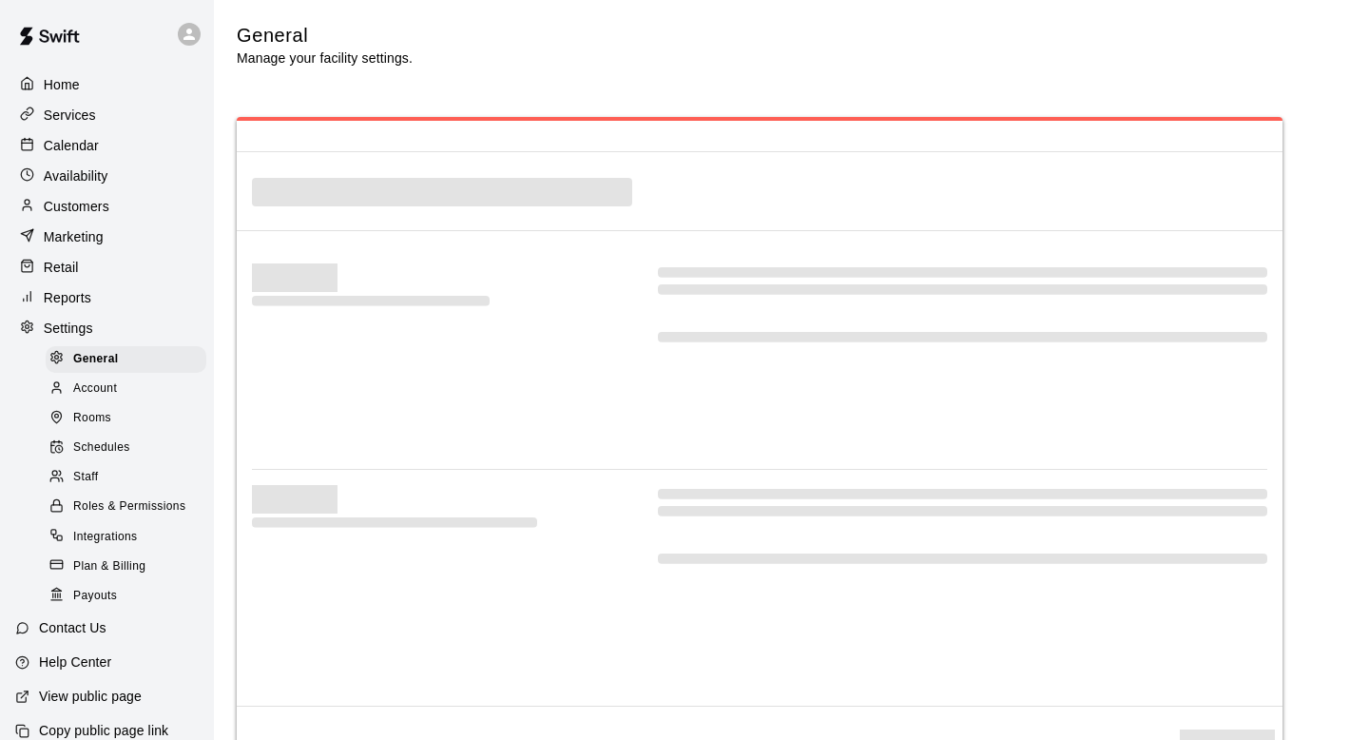
select select "**"
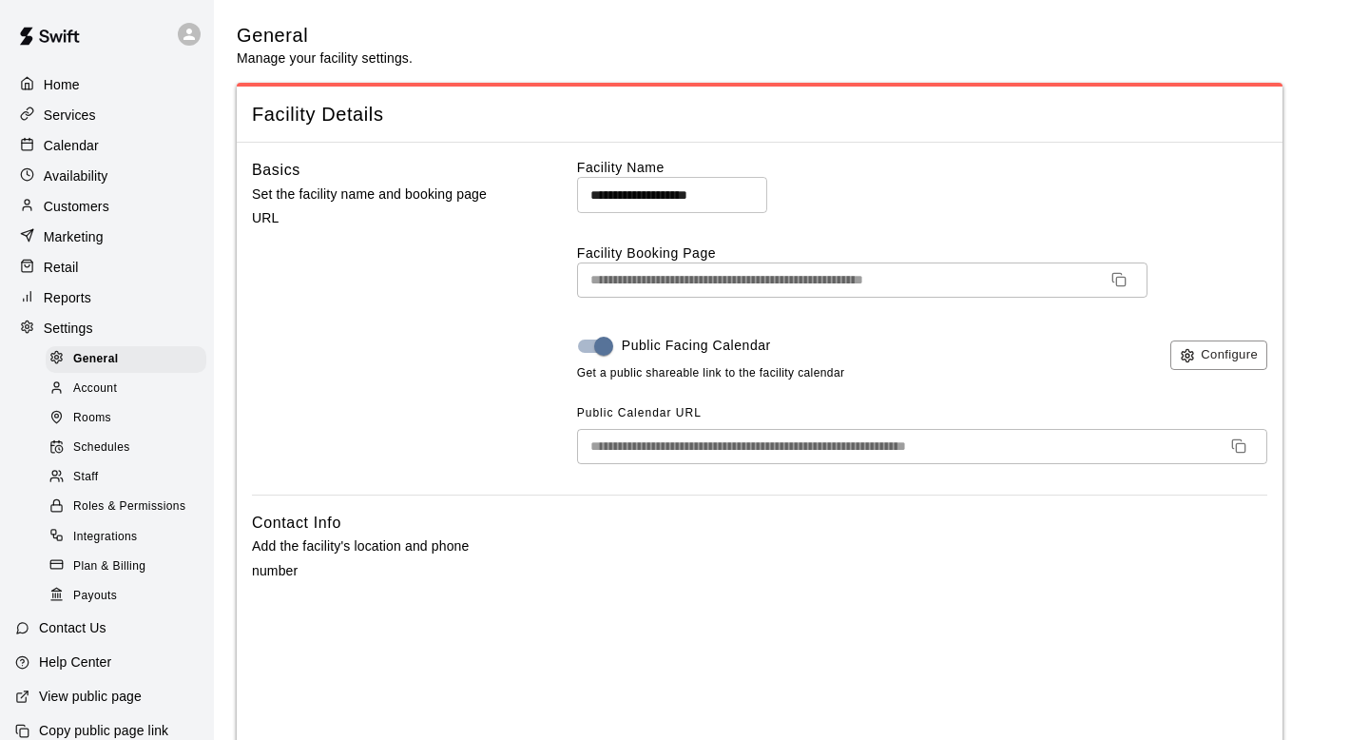
click at [105, 122] on div "Services" at bounding box center [106, 115] width 183 height 29
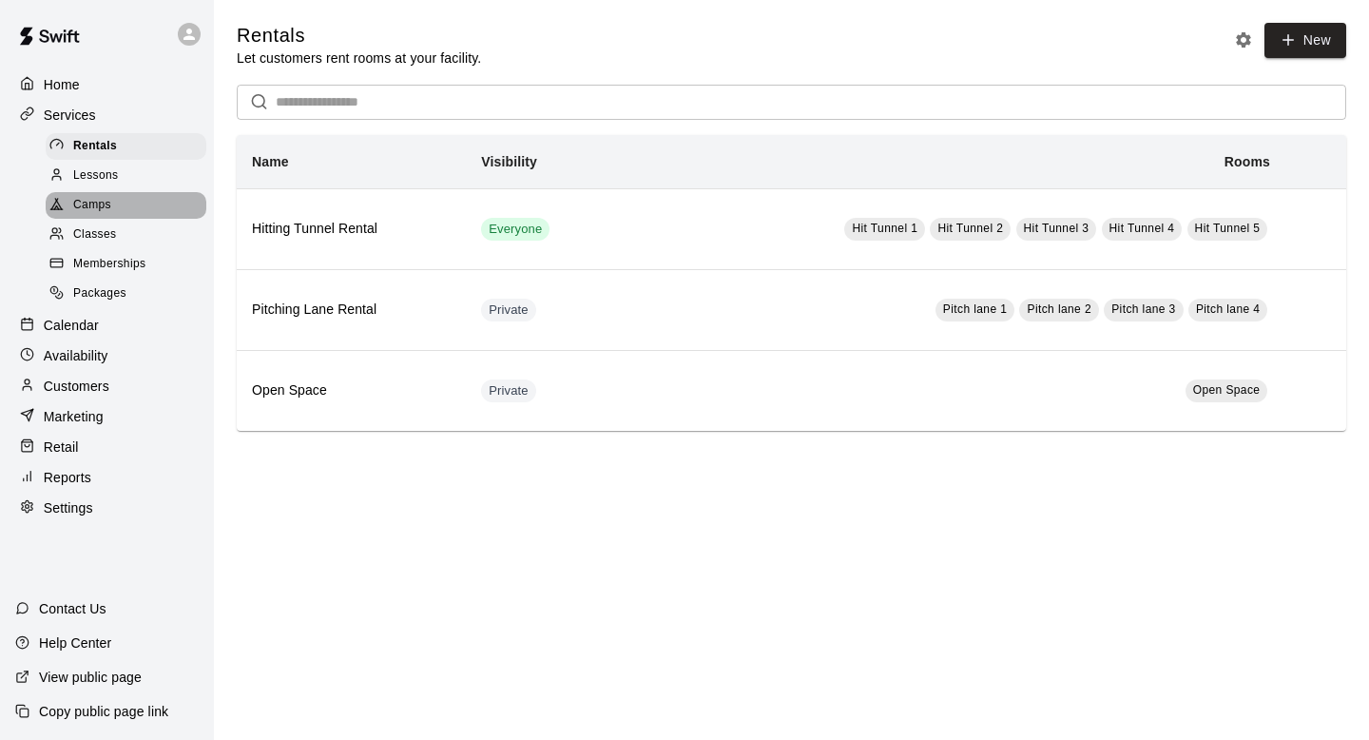
click at [115, 200] on div "Camps" at bounding box center [126, 205] width 161 height 27
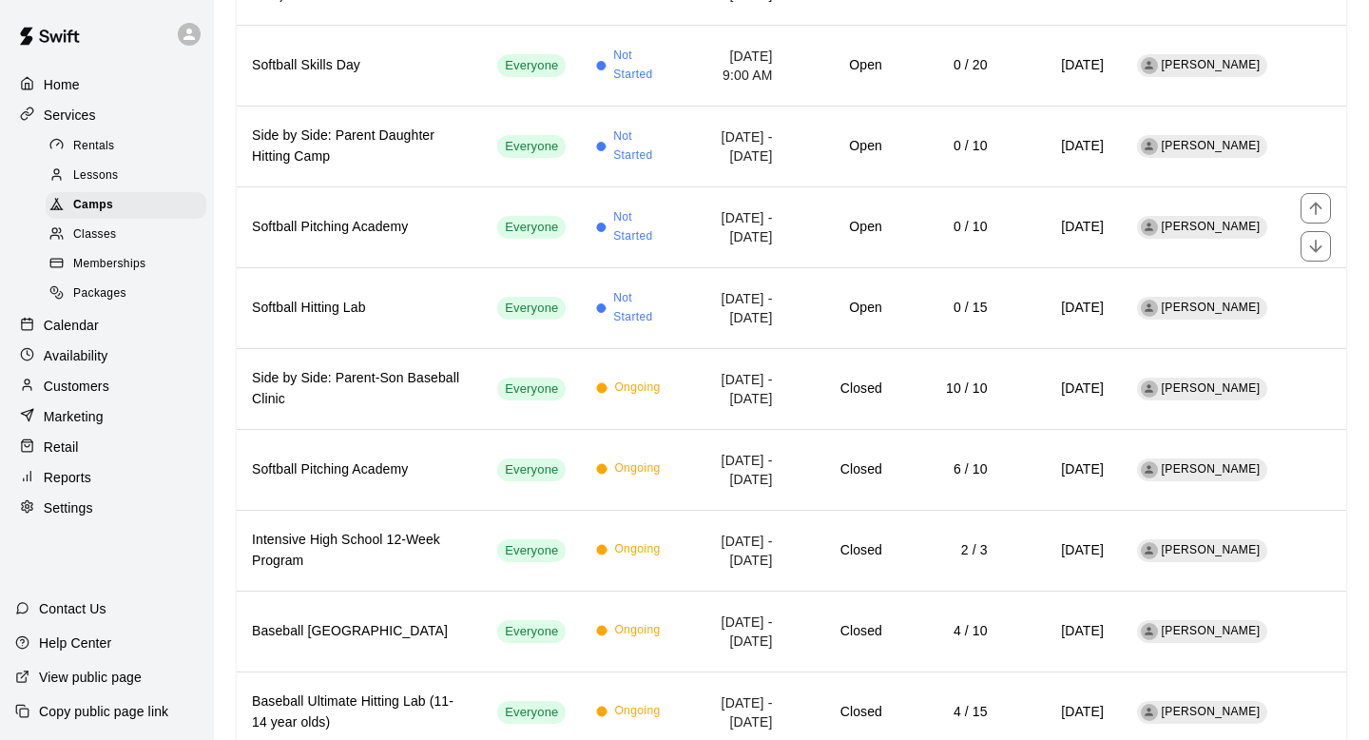
scroll to position [682, 0]
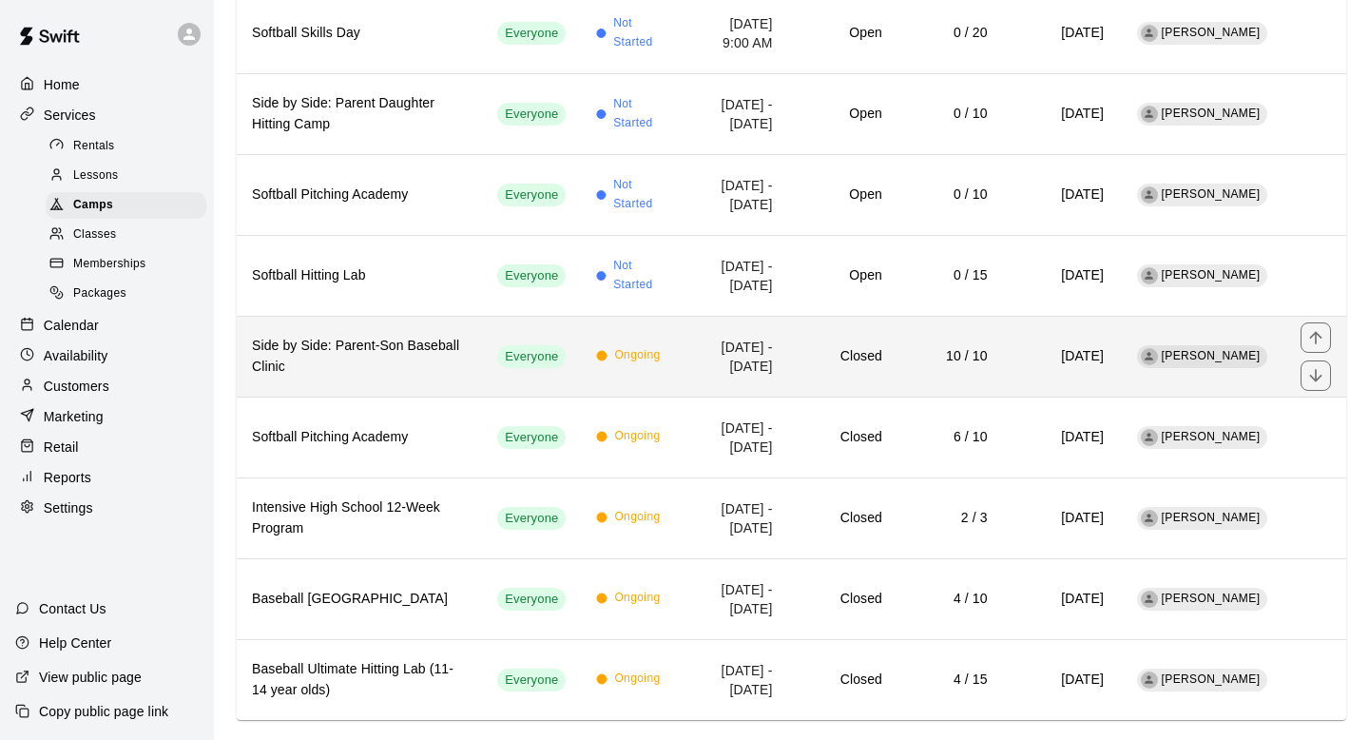
click at [325, 336] on h6 "Side by Side: Parent-Son Baseball Clinic" at bounding box center [359, 357] width 215 height 42
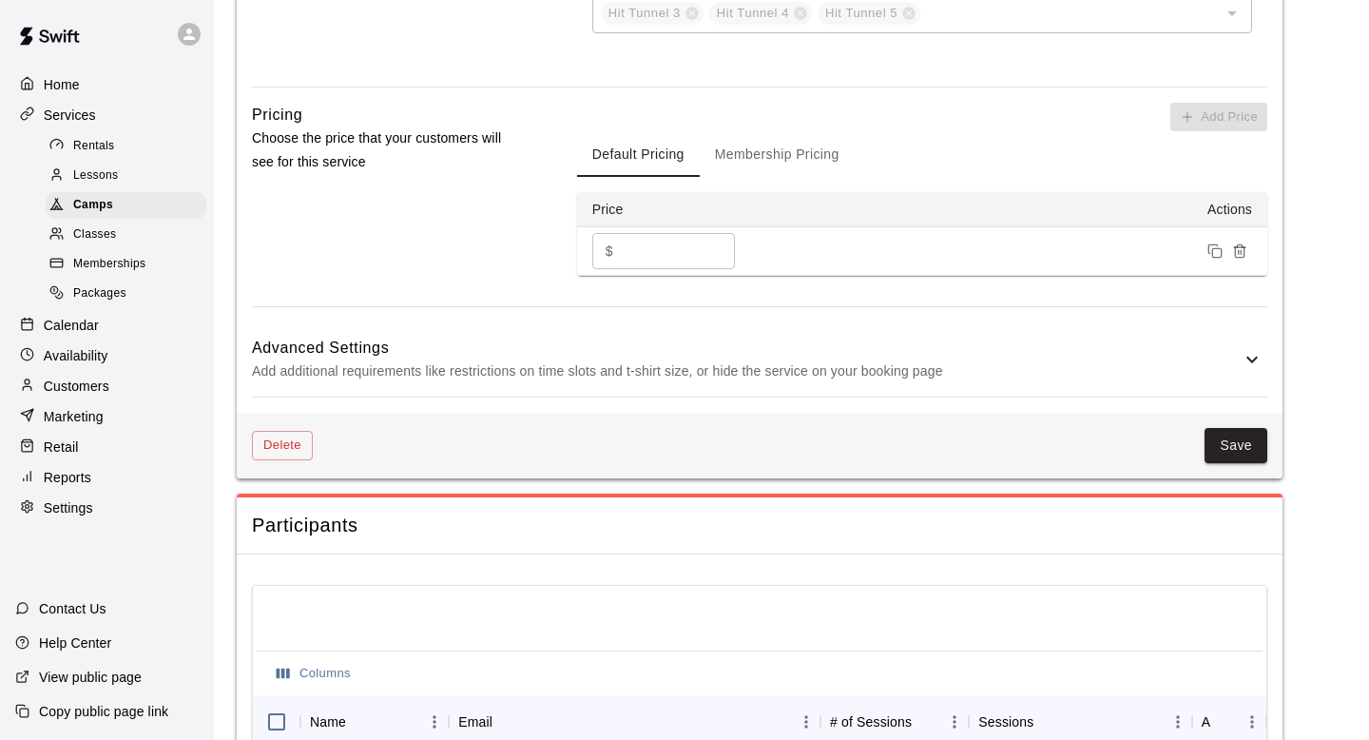
scroll to position [1486, 0]
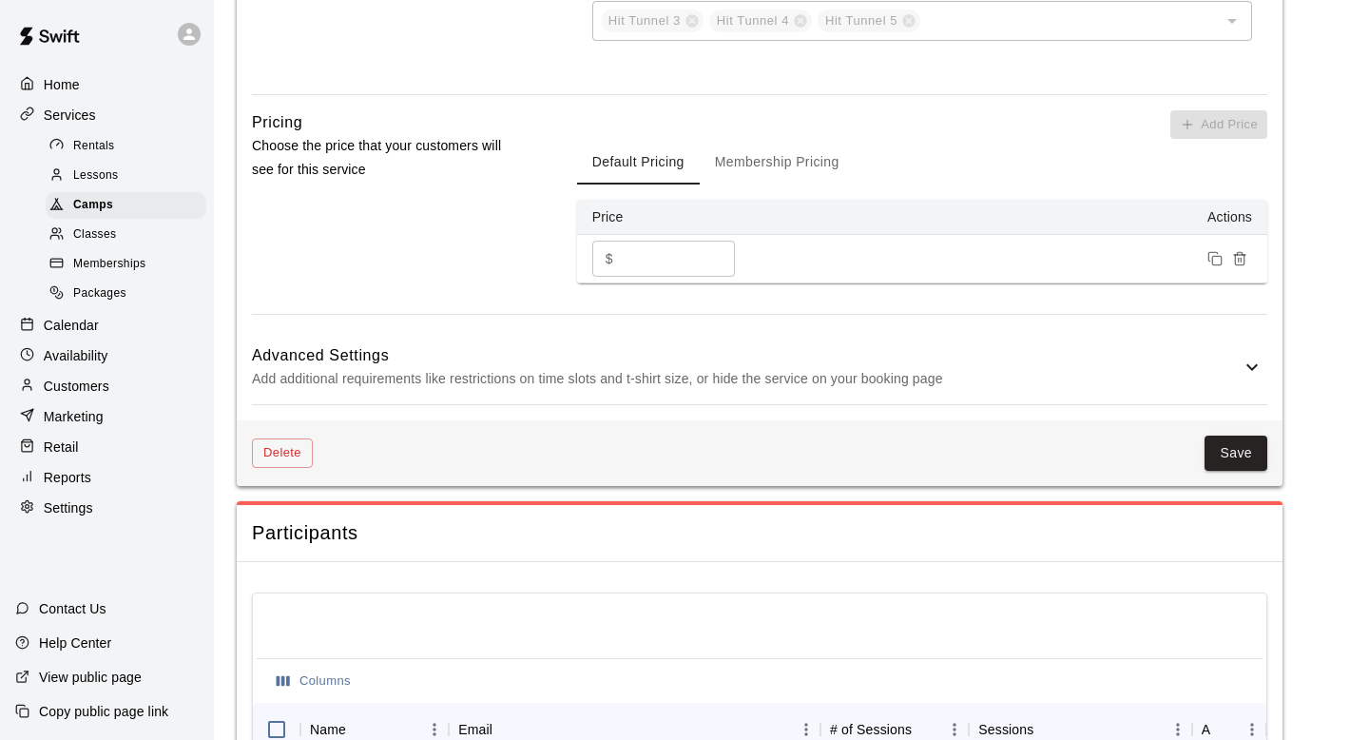
click at [571, 382] on p "Add additional requirements like restrictions on time slots and t-shirt size, o…" at bounding box center [746, 379] width 989 height 24
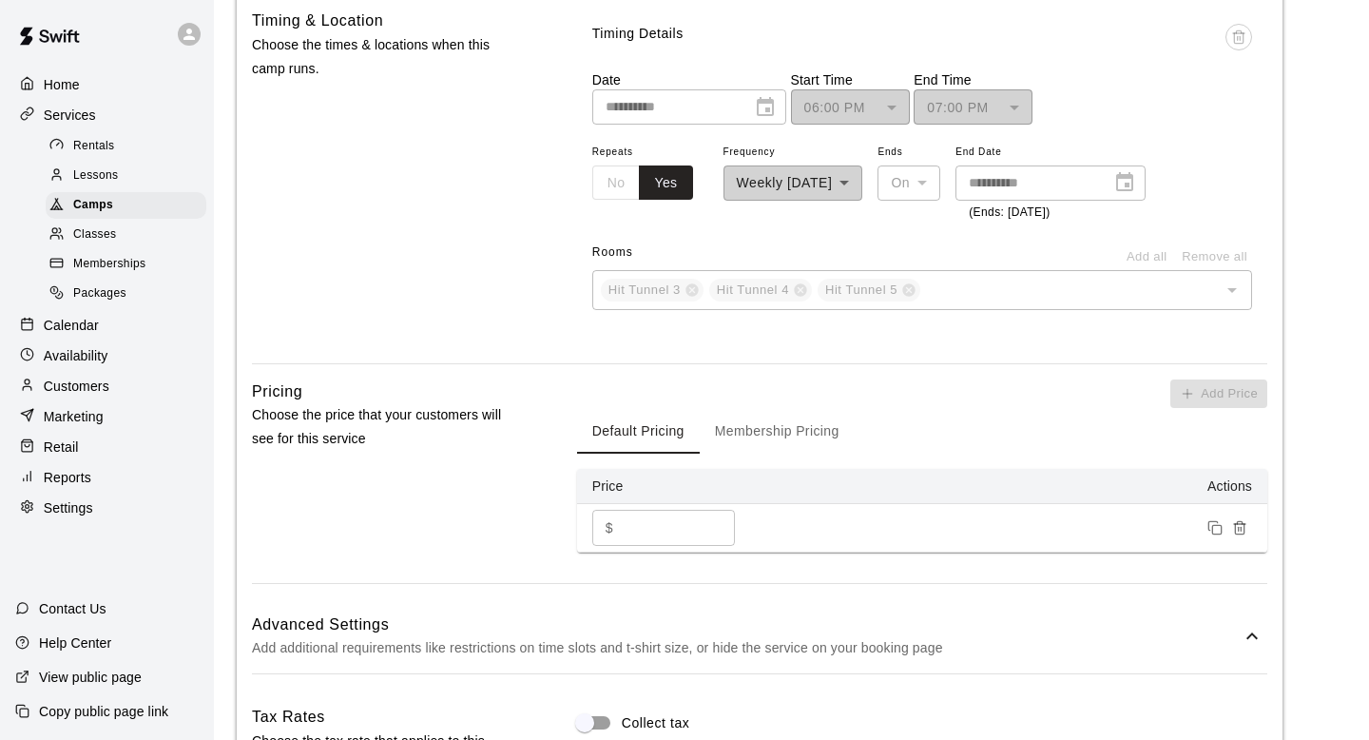
scroll to position [0, 0]
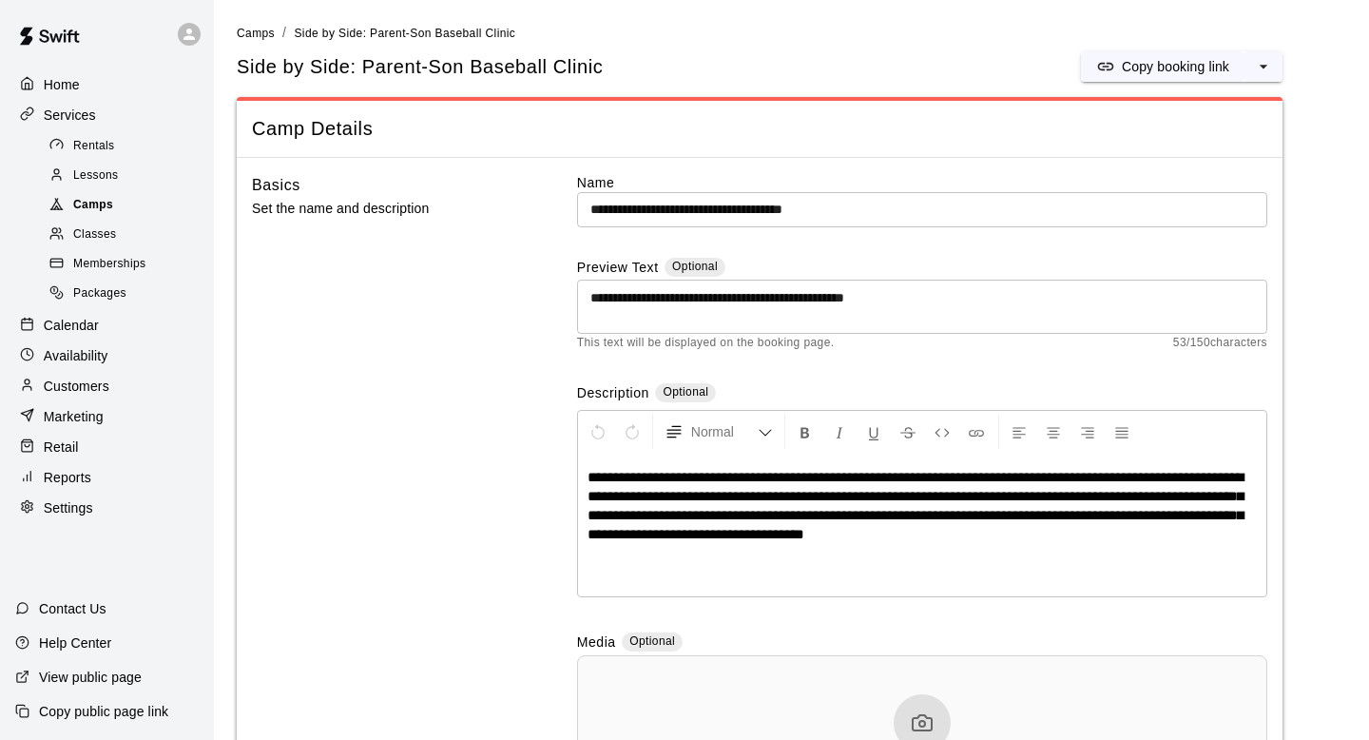
click at [145, 203] on div "Camps" at bounding box center [126, 205] width 161 height 27
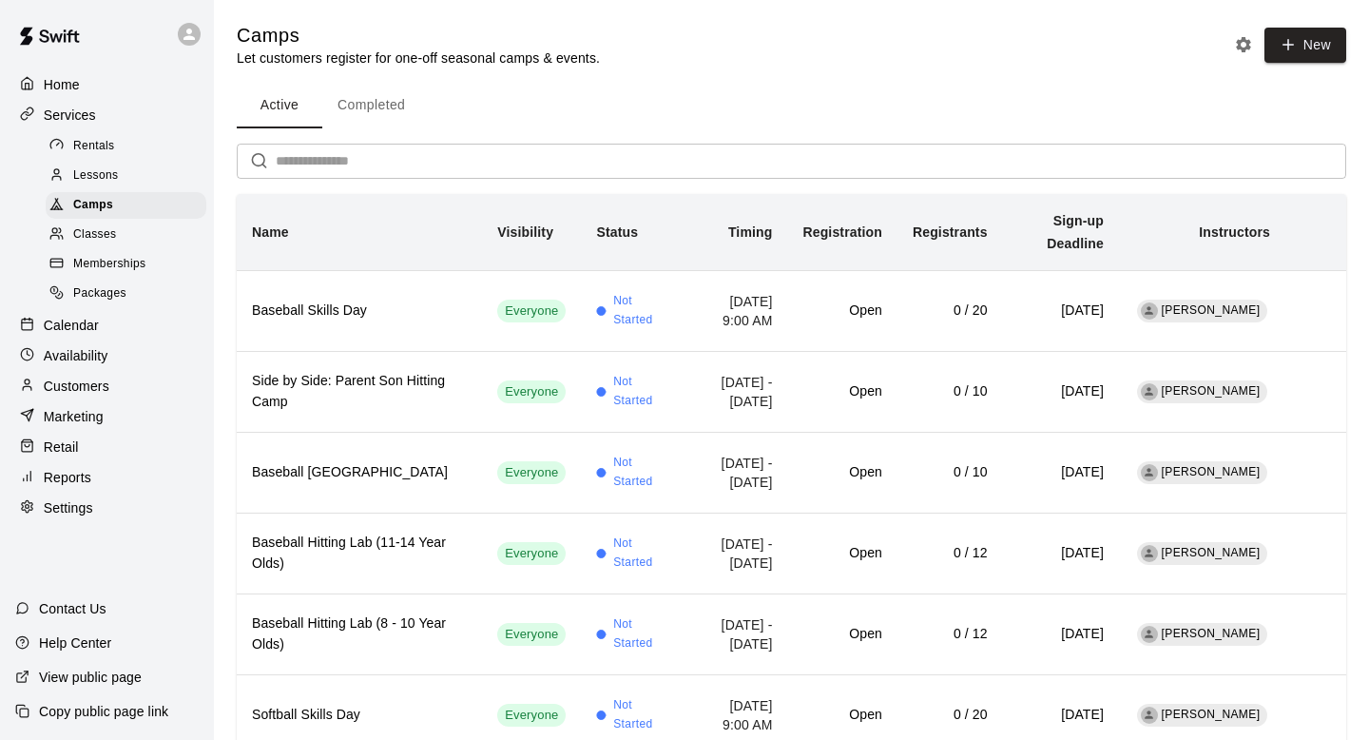
click at [79, 84] on p "Home" at bounding box center [62, 84] width 36 height 19
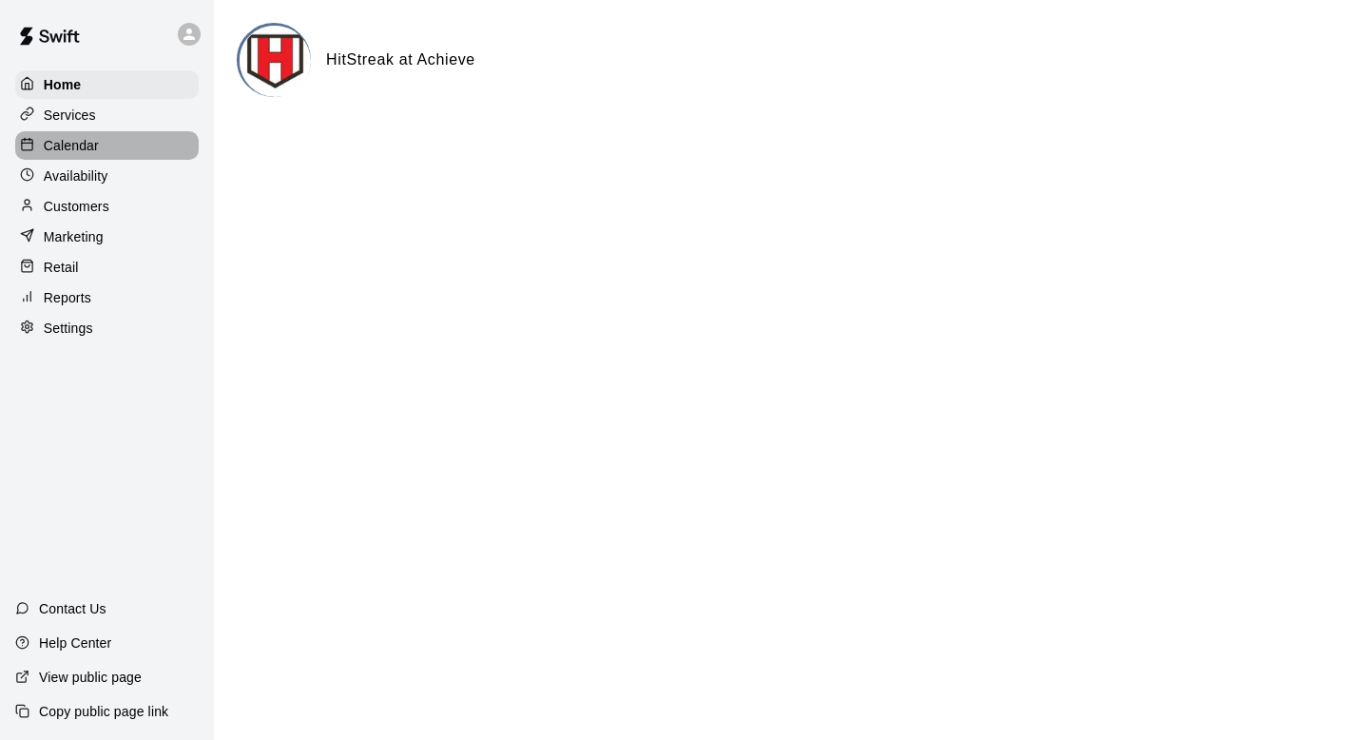
click at [82, 154] on div "Calendar" at bounding box center [106, 145] width 183 height 29
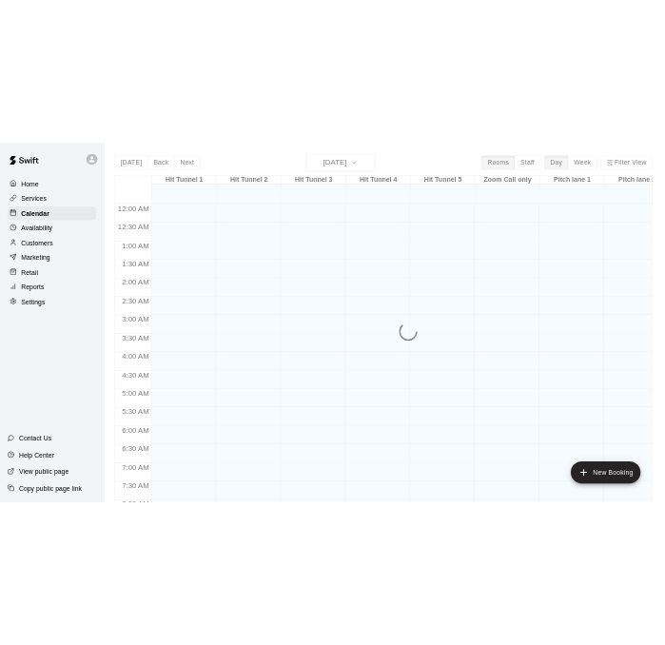
scroll to position [1134, 0]
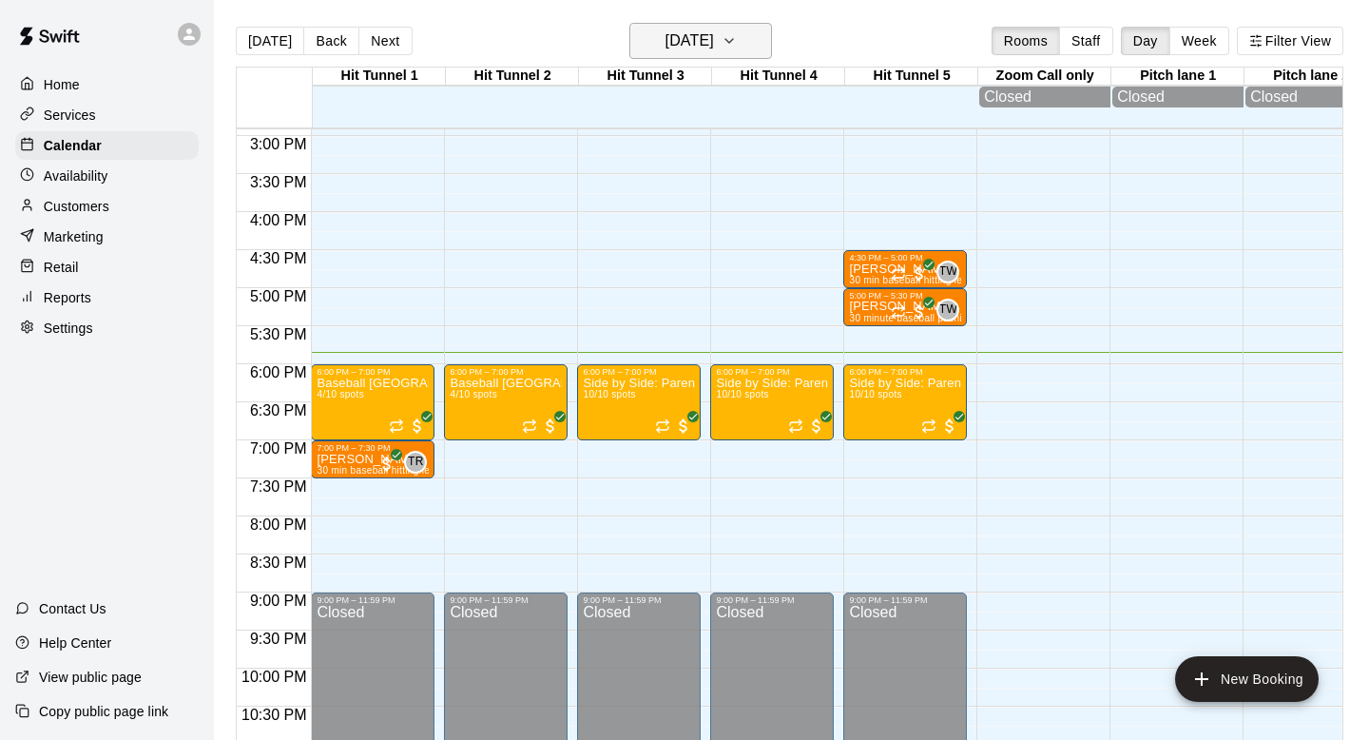
click at [680, 46] on h6 "[DATE]" at bounding box center [689, 41] width 48 height 27
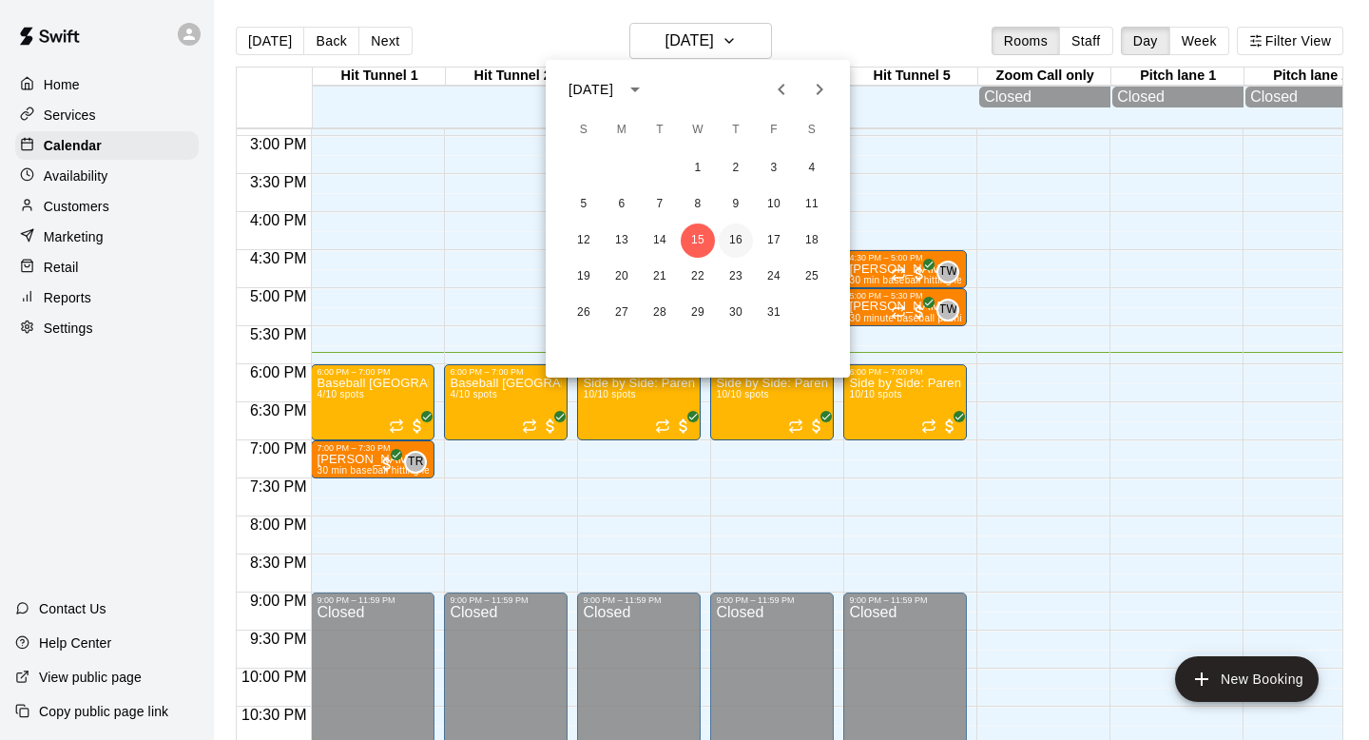
click at [733, 235] on button "16" at bounding box center [736, 240] width 34 height 34
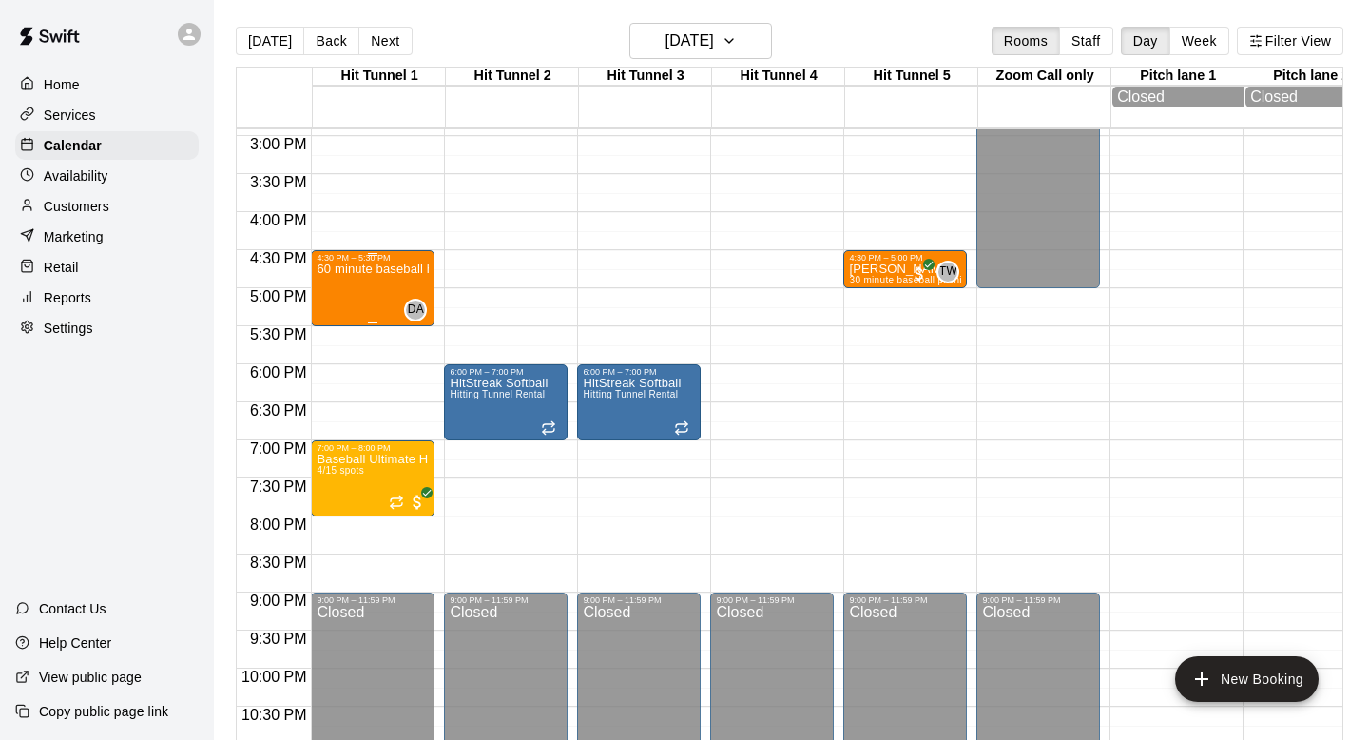
click at [367, 280] on div "60 minute baseball hitting lesson" at bounding box center [373, 632] width 112 height 740
click at [339, 334] on img "edit" at bounding box center [337, 329] width 22 height 22
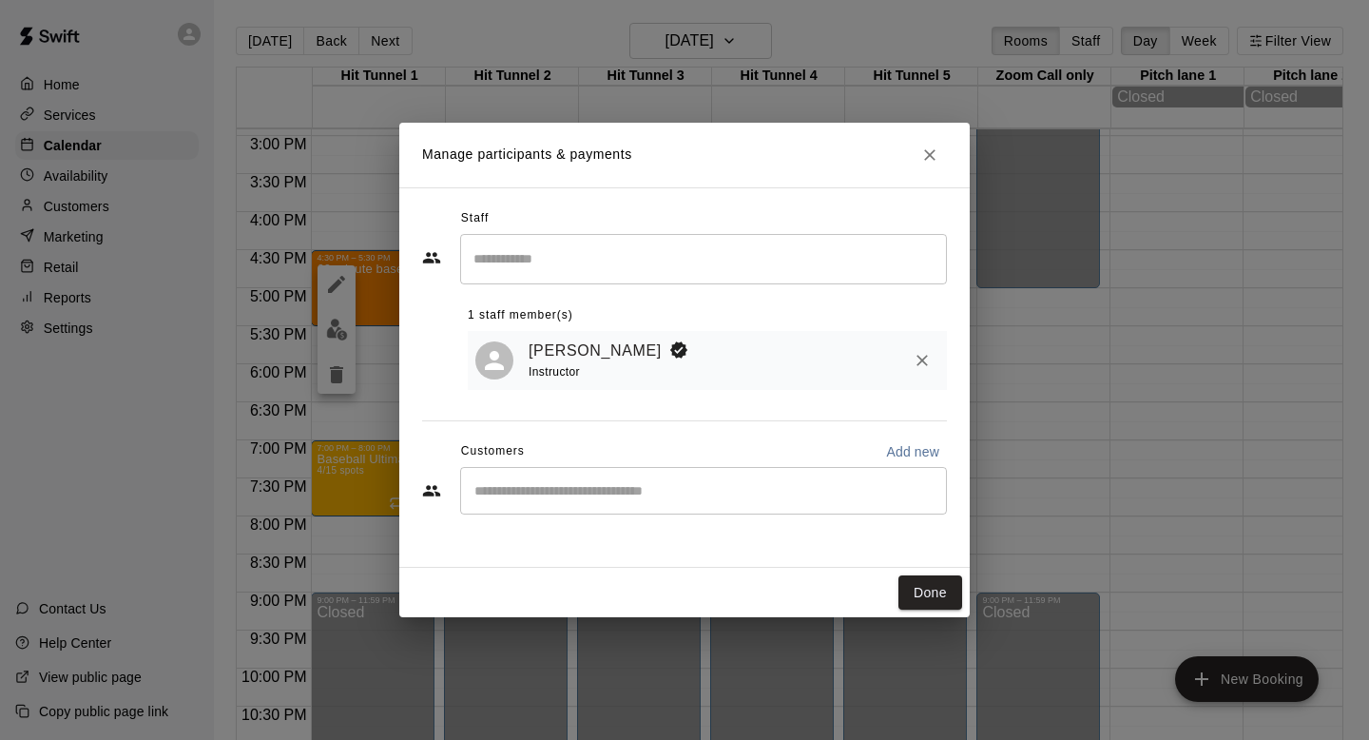
click at [935, 149] on icon "Close" at bounding box center [929, 154] width 19 height 19
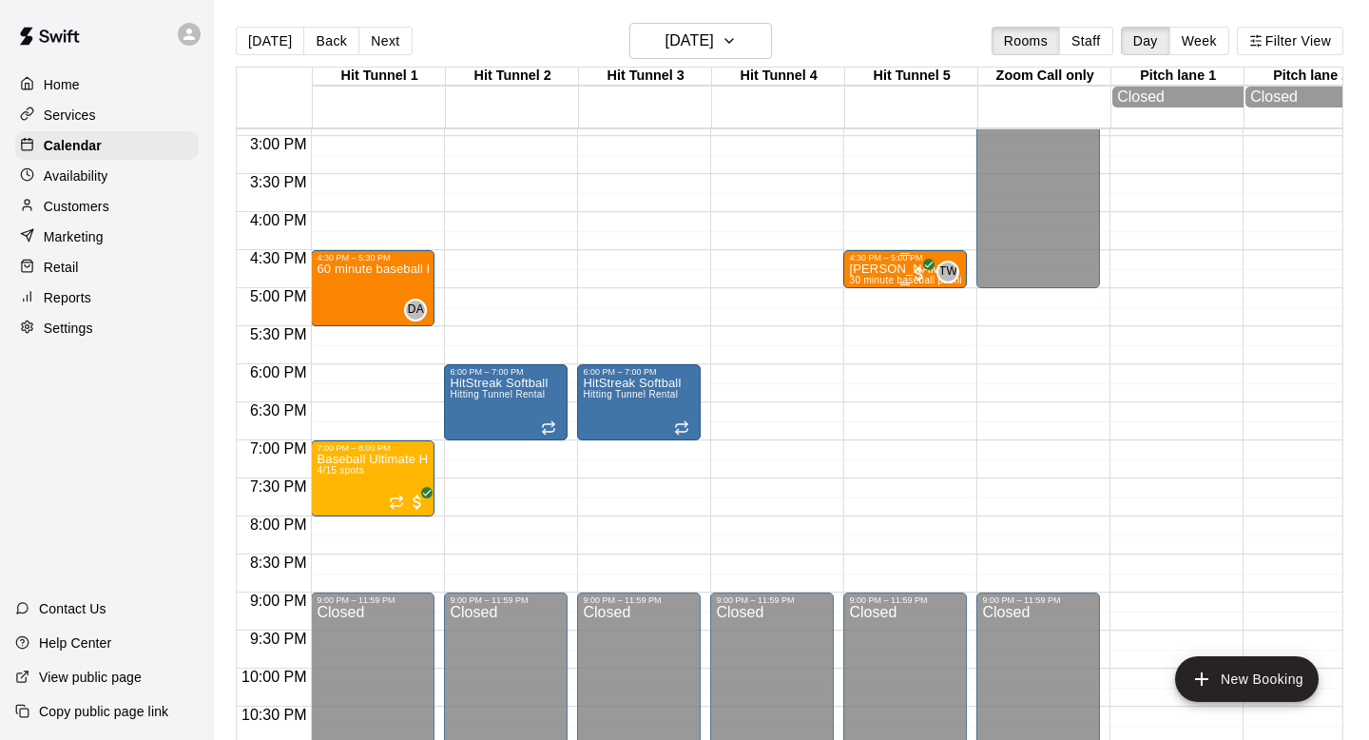
click at [873, 269] on p "Carter Hunt" at bounding box center [905, 269] width 112 height 0
click at [836, 532] on div at bounding box center [684, 370] width 1369 height 740
click at [351, 269] on p "60 minute baseball hitting lesson" at bounding box center [373, 269] width 112 height 0
click at [337, 341] on img "edit" at bounding box center [337, 335] width 22 height 22
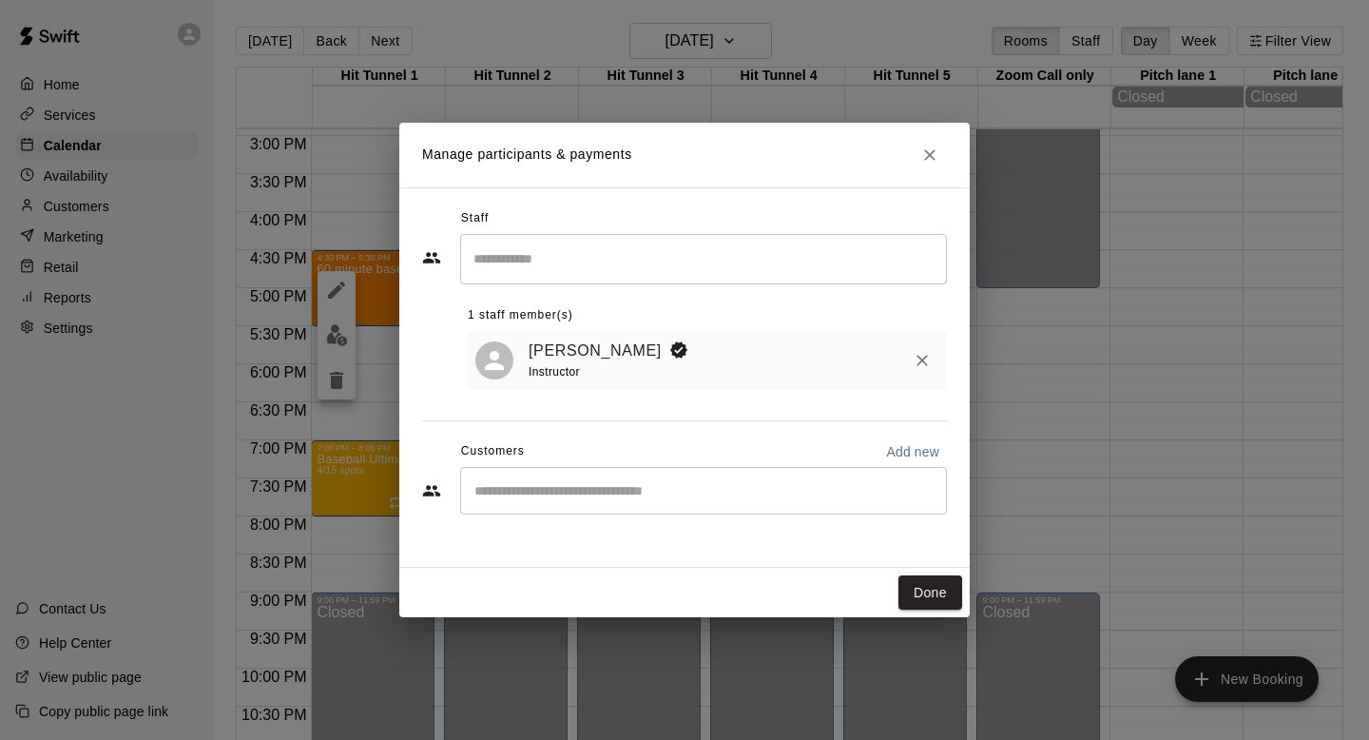
click at [578, 259] on input "Search staff" at bounding box center [704, 258] width 470 height 33
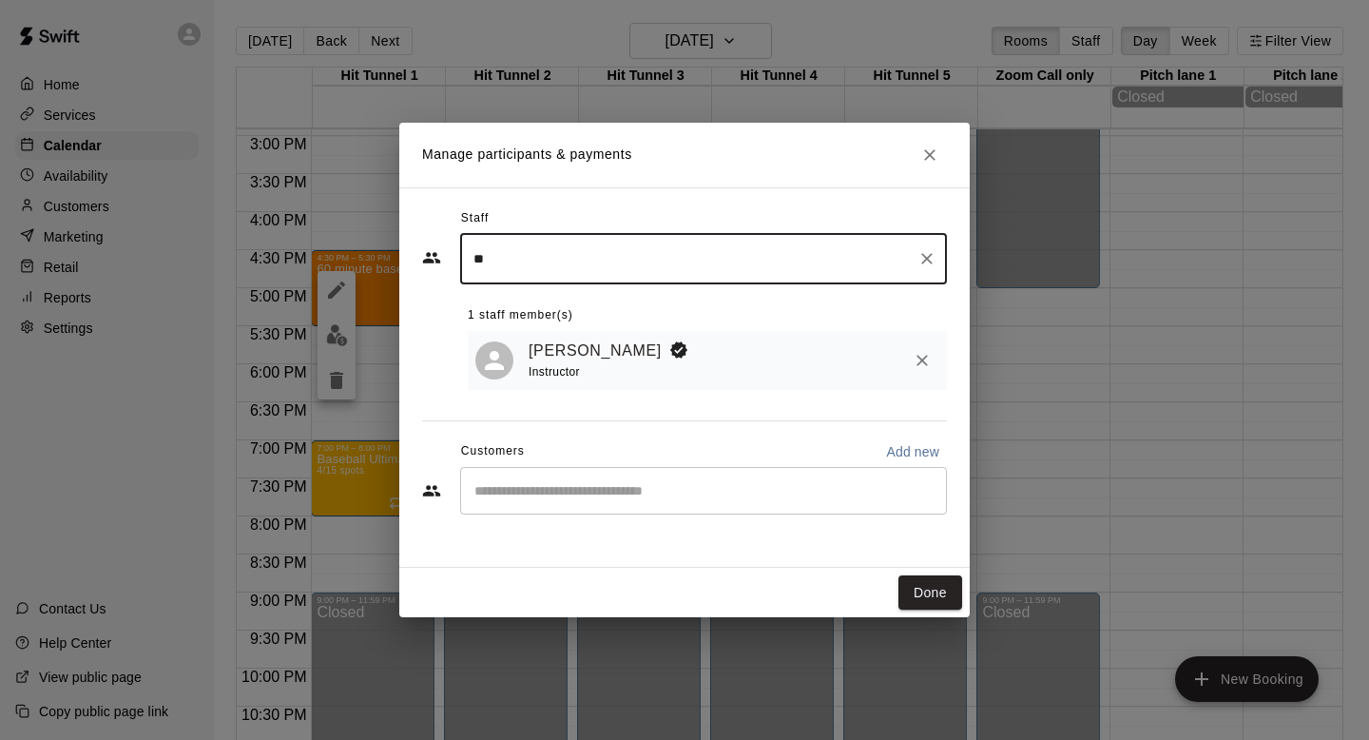
type input "*"
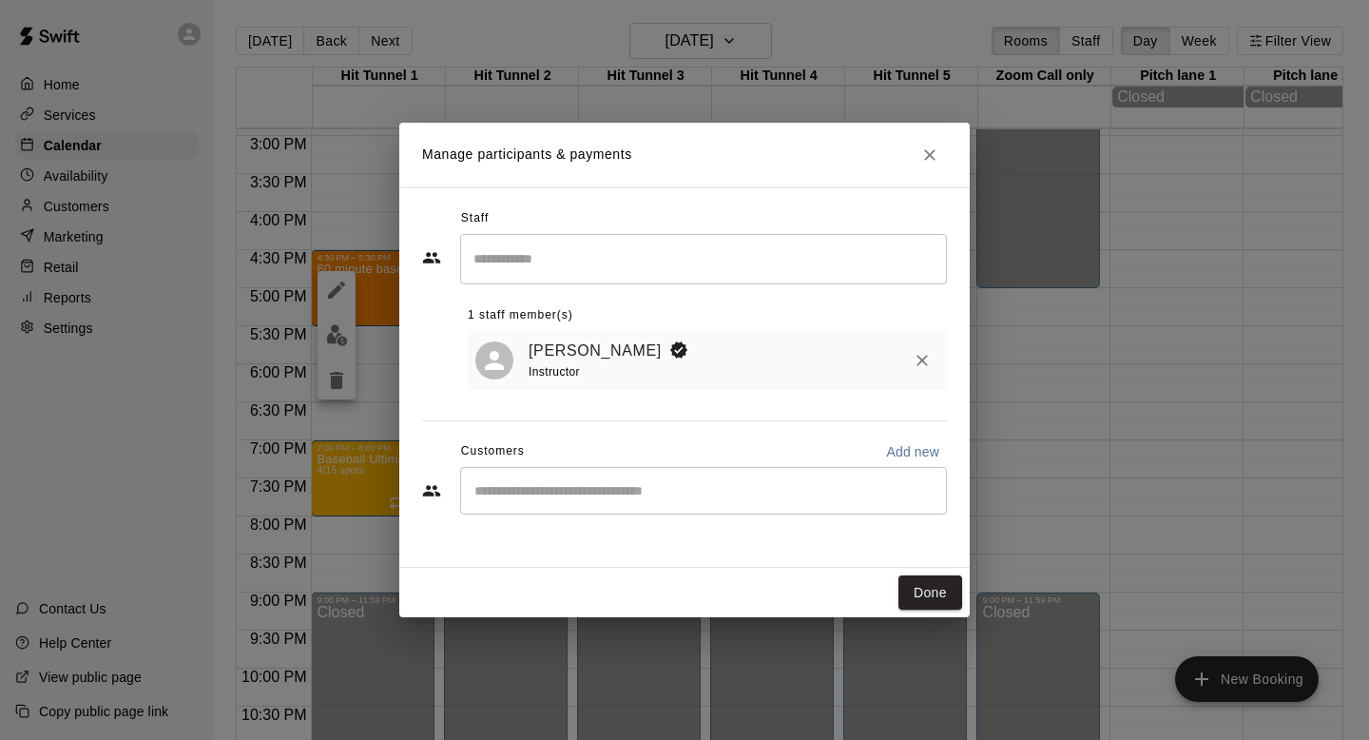
click at [552, 611] on div "Done" at bounding box center [684, 593] width 570 height 50
click at [540, 503] on div "​" at bounding box center [703, 491] width 487 height 48
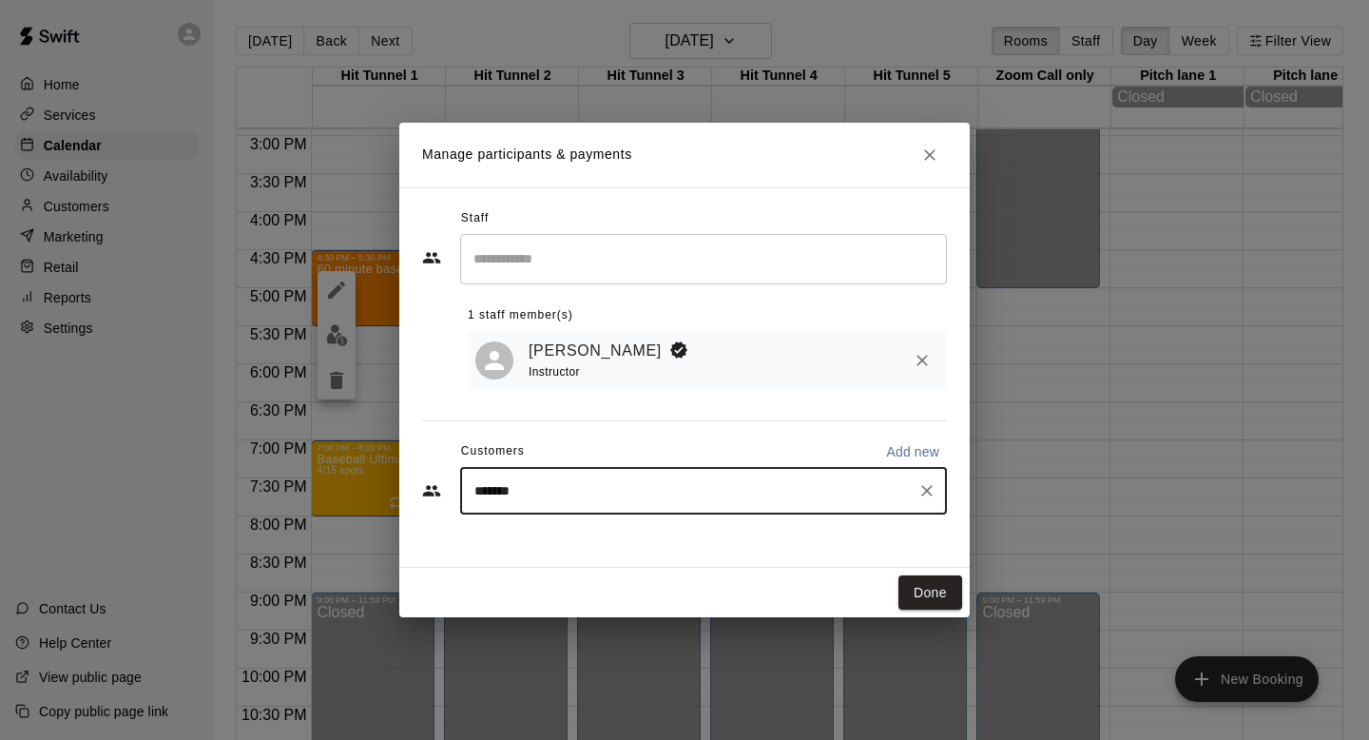
type input "********"
click at [623, 554] on span "barry@barrymill.com" at bounding box center [664, 555] width 302 height 13
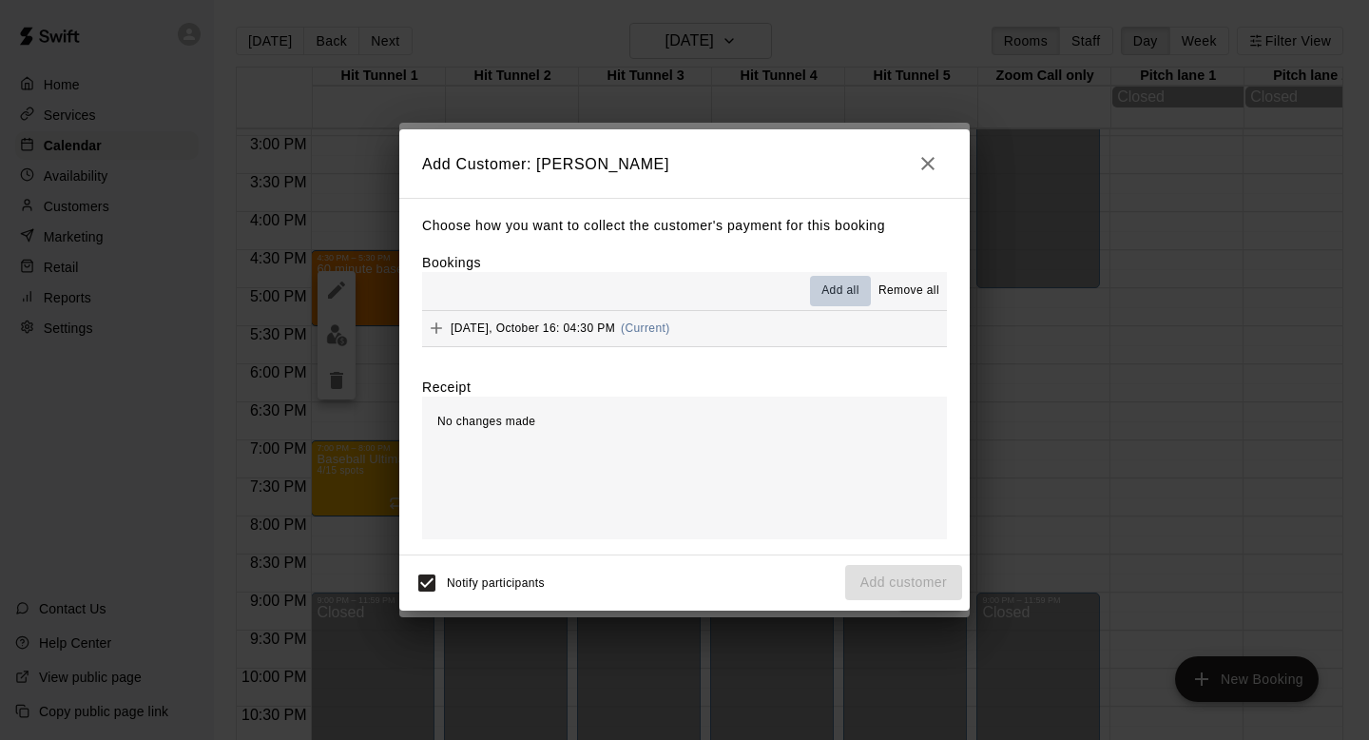
click at [838, 284] on span "Add all" at bounding box center [840, 290] width 38 height 19
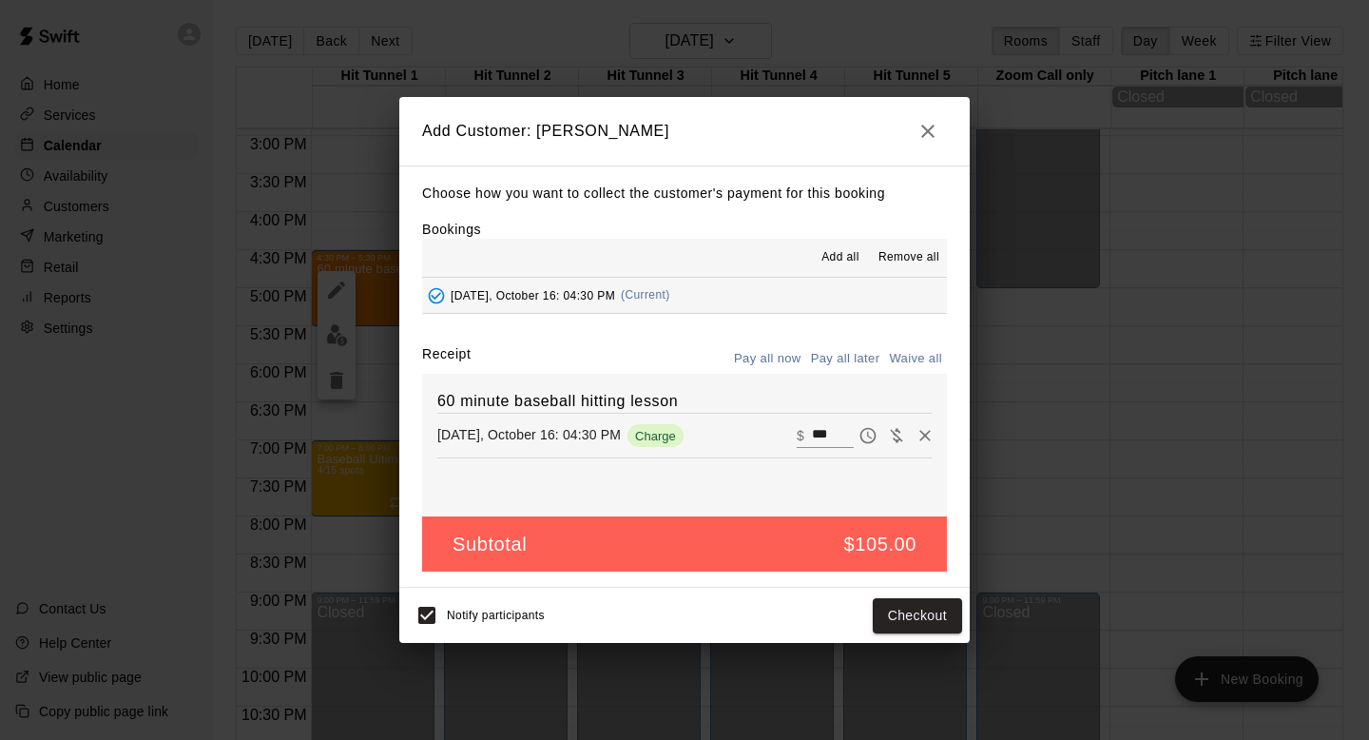
click at [510, 618] on span "Notify participants" at bounding box center [496, 615] width 98 height 13
click at [859, 352] on button "Pay all later" at bounding box center [845, 358] width 79 height 29
click at [911, 622] on button "Add customer" at bounding box center [903, 615] width 117 height 35
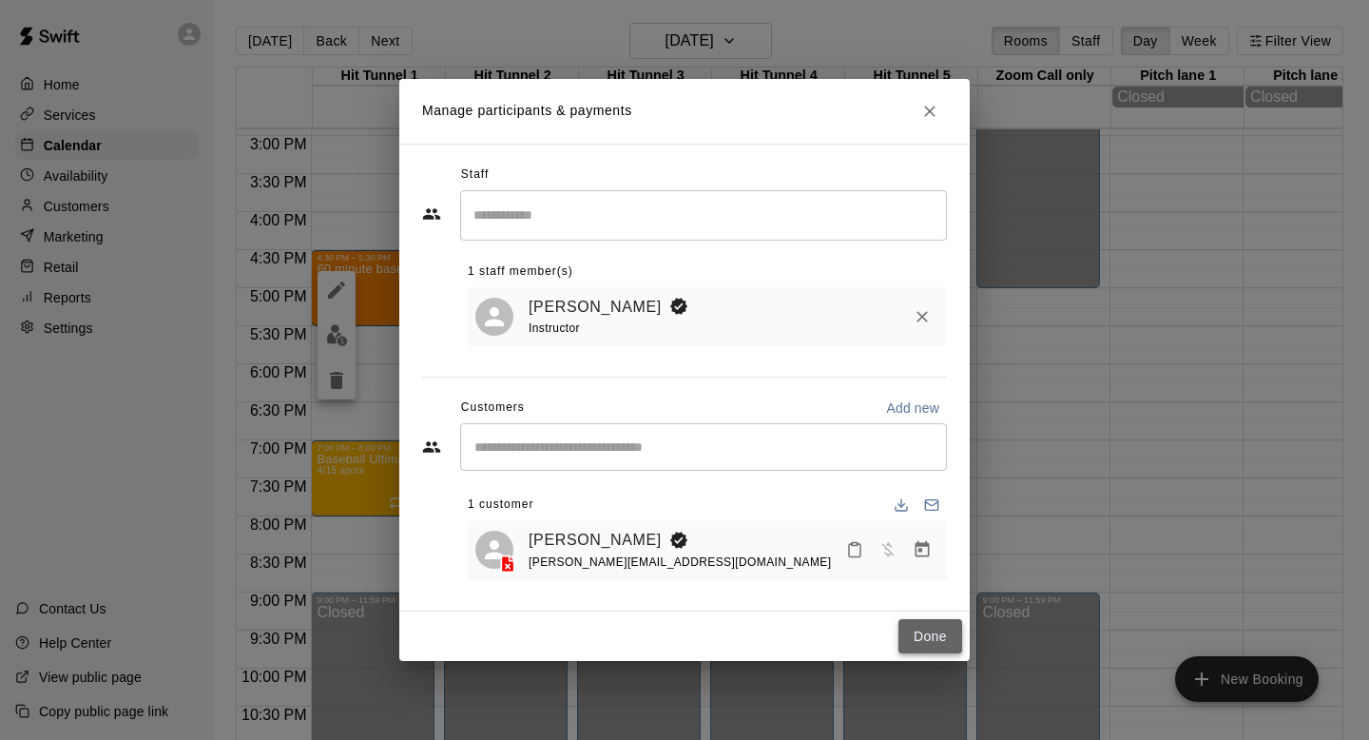
click at [931, 649] on button "Done" at bounding box center [930, 636] width 64 height 35
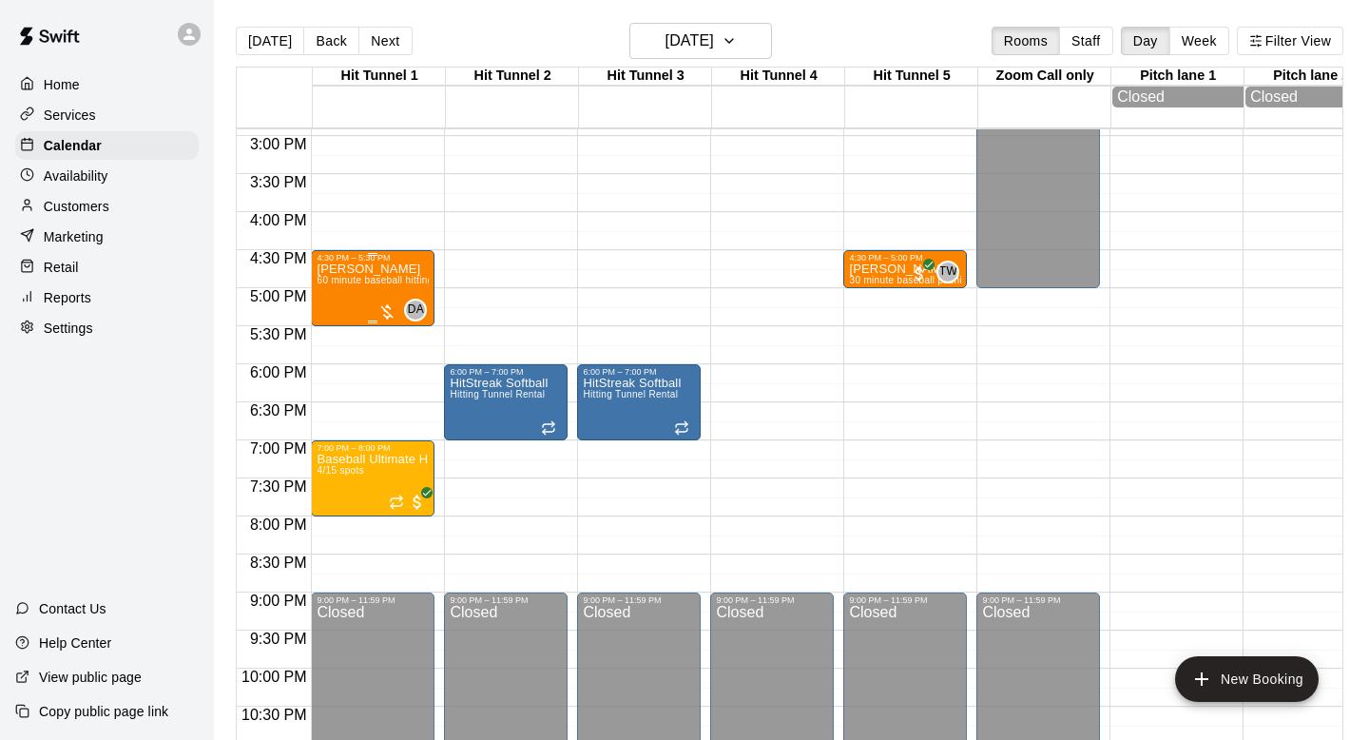
click at [352, 285] on span "60 minute baseball hitting lesson" at bounding box center [391, 280] width 148 height 10
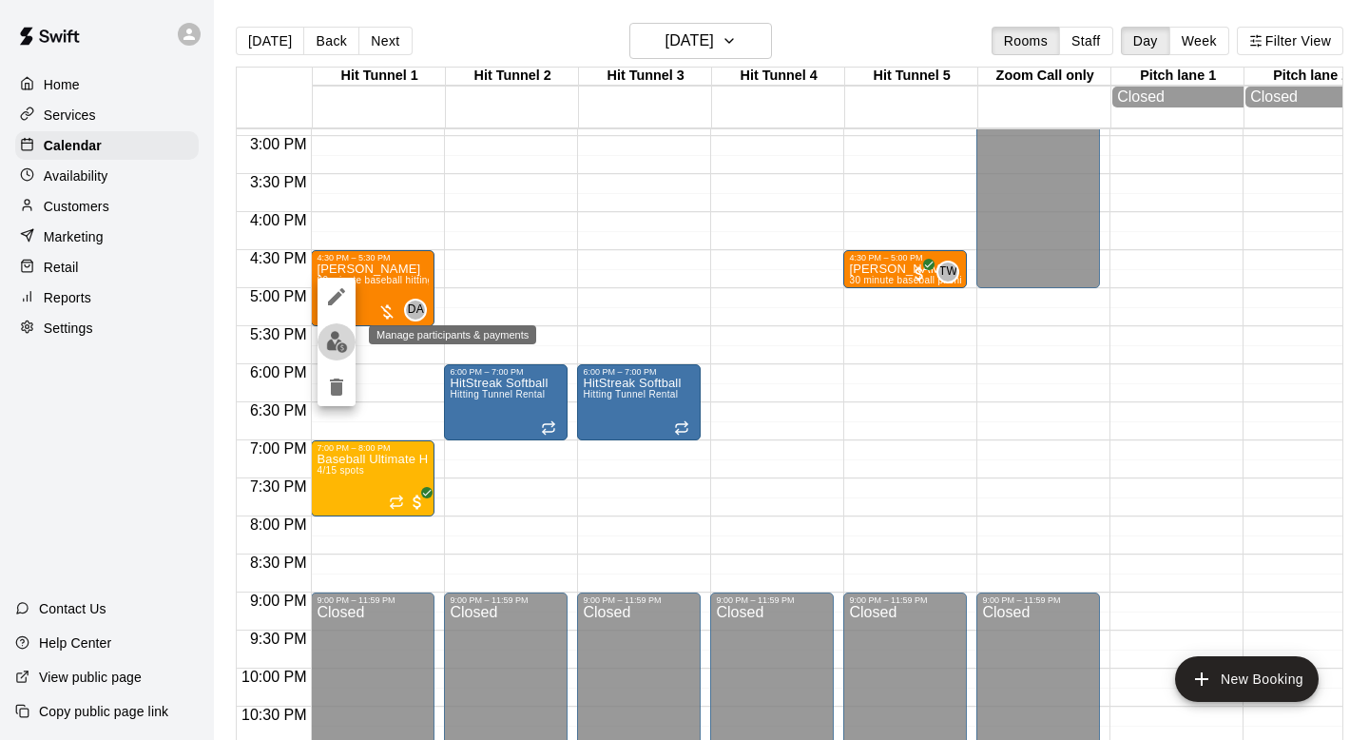
click at [337, 325] on button "edit" at bounding box center [337, 341] width 38 height 37
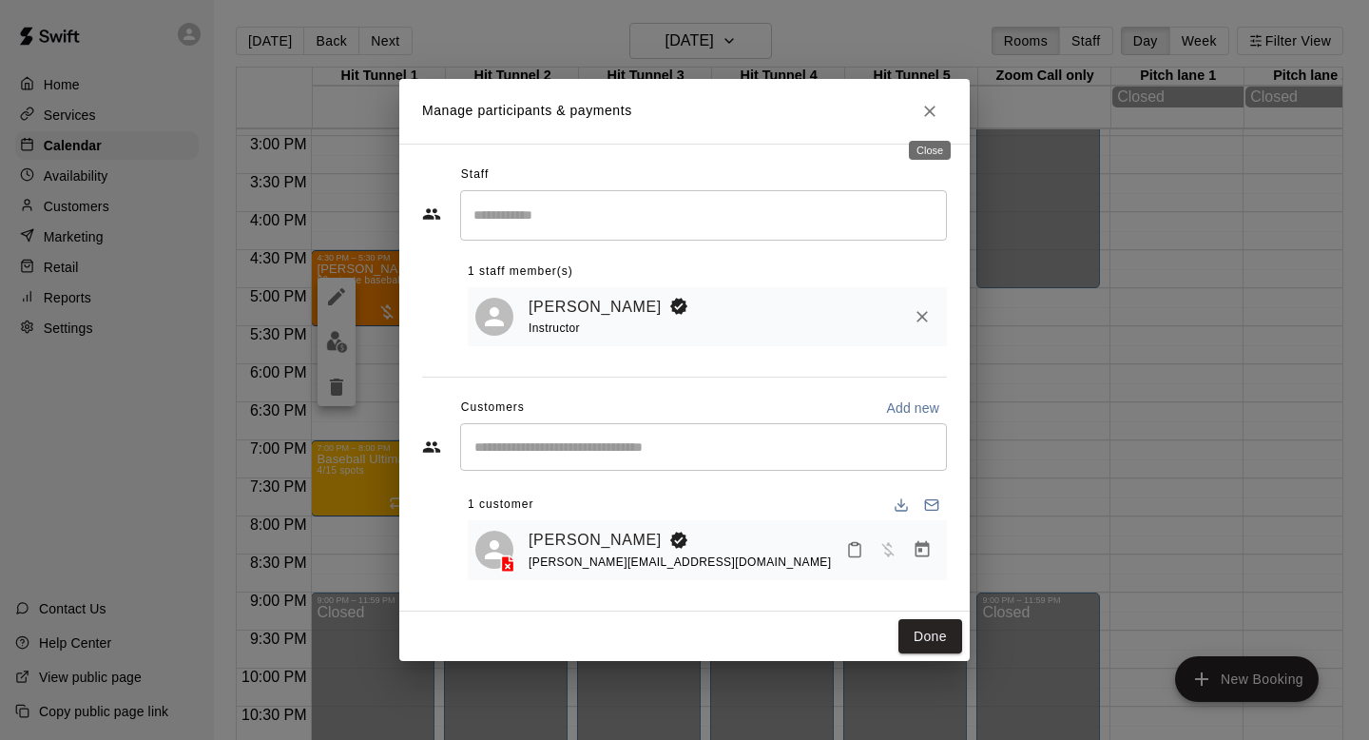
click at [928, 119] on icon "Close" at bounding box center [929, 111] width 19 height 19
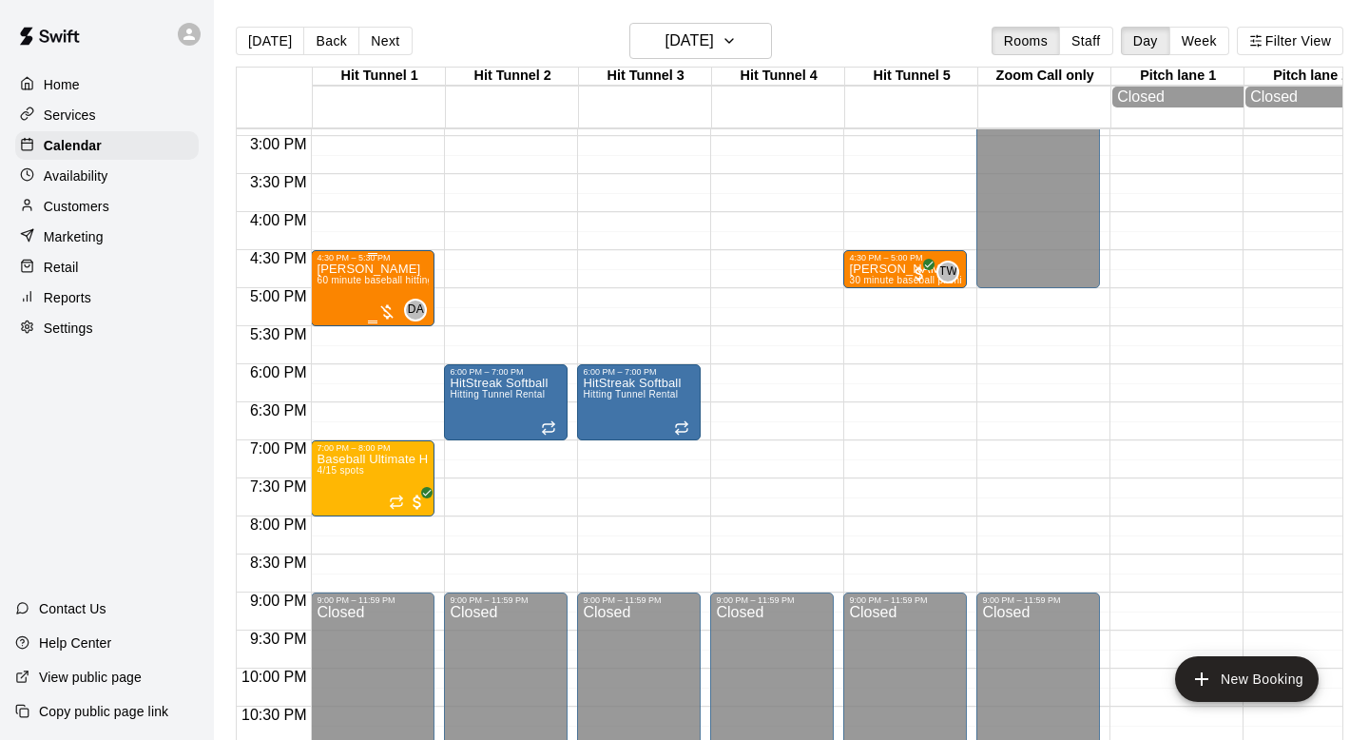
click at [349, 301] on div "Barry Miller 60 minute baseball hitting lesson" at bounding box center [373, 632] width 112 height 740
click at [330, 335] on img "edit" at bounding box center [337, 329] width 22 height 22
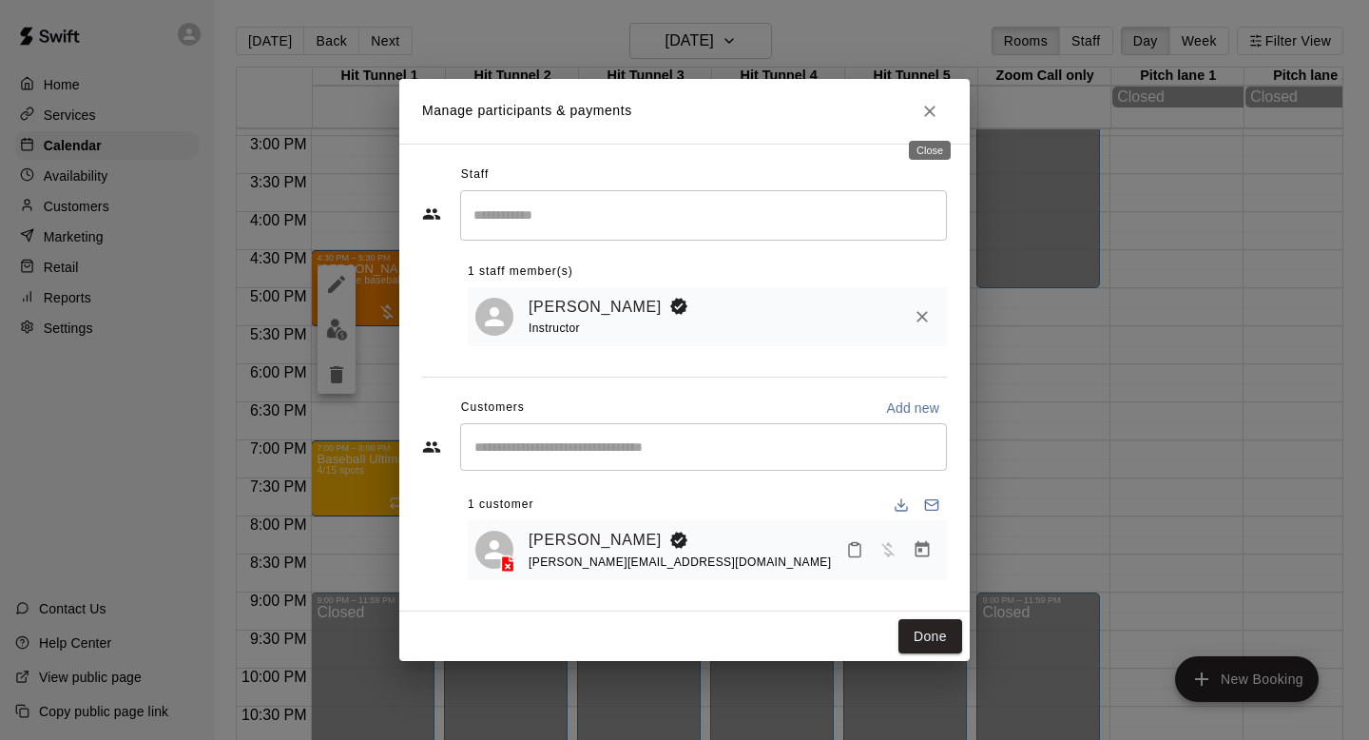
click at [930, 107] on icon "Close" at bounding box center [929, 111] width 19 height 19
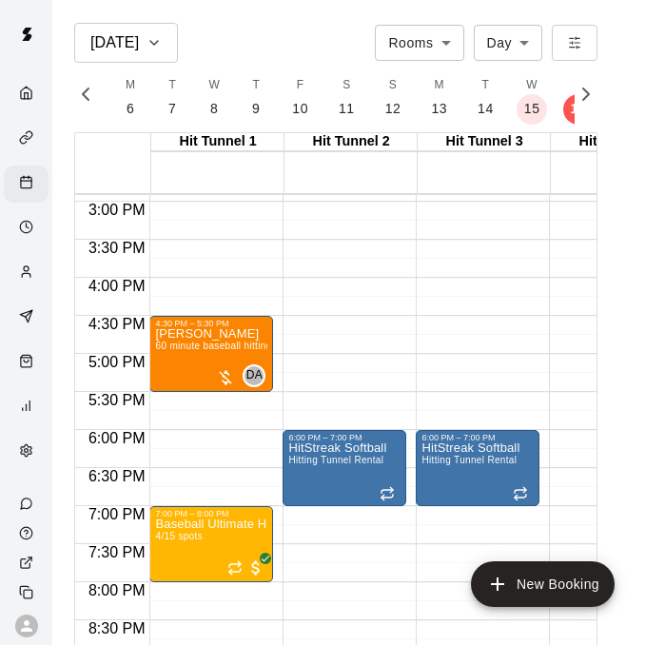
scroll to position [30, 0]
